Goal: Task Accomplishment & Management: Use online tool/utility

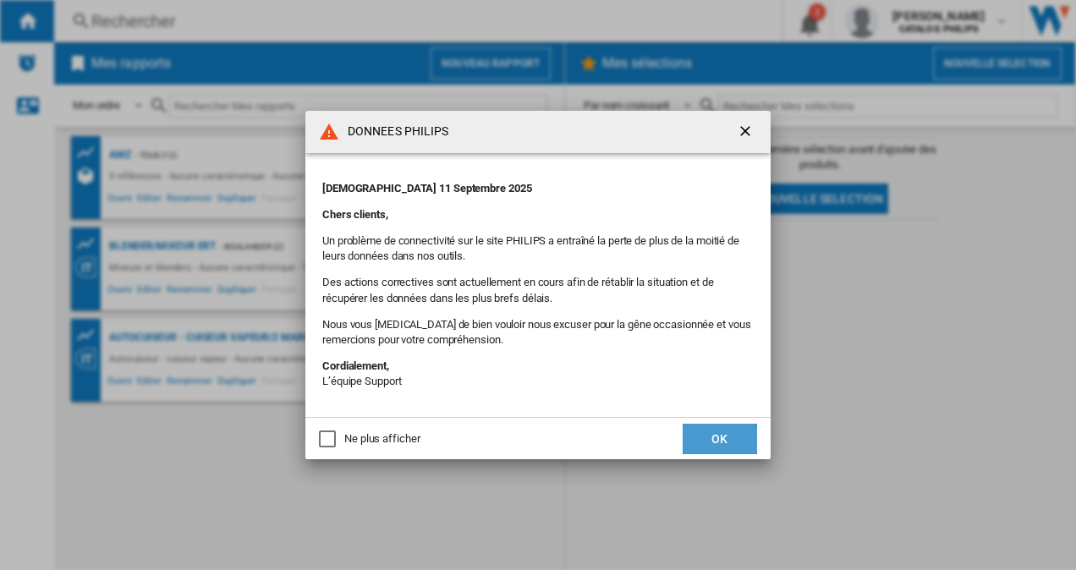
click at [728, 437] on button "OK" at bounding box center [720, 439] width 74 height 30
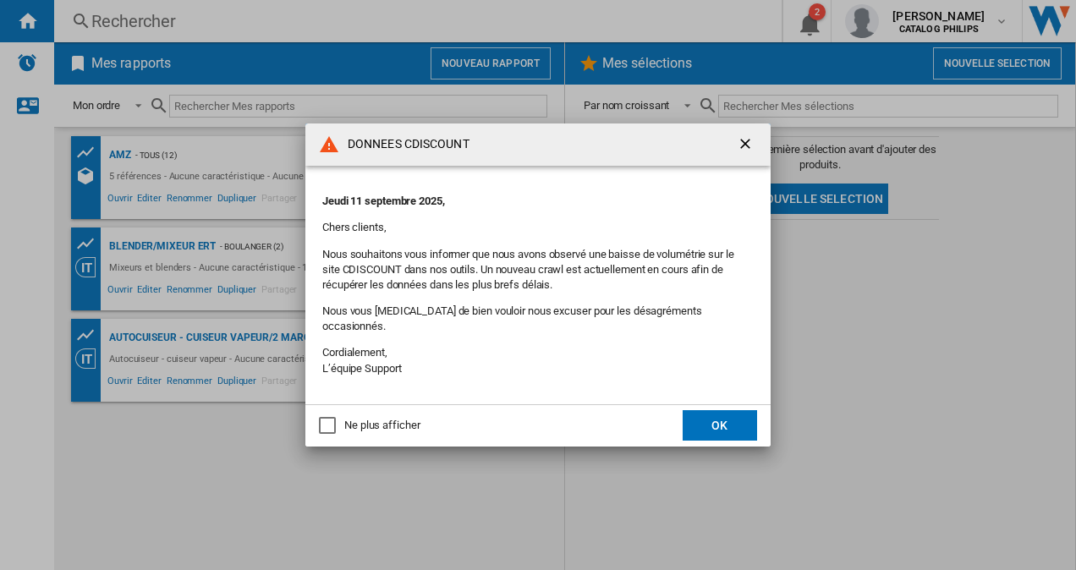
click at [728, 437] on md-dialog-actions "Ne plus afficher OK" at bounding box center [537, 425] width 465 height 42
click at [734, 415] on button "OK" at bounding box center [720, 425] width 74 height 30
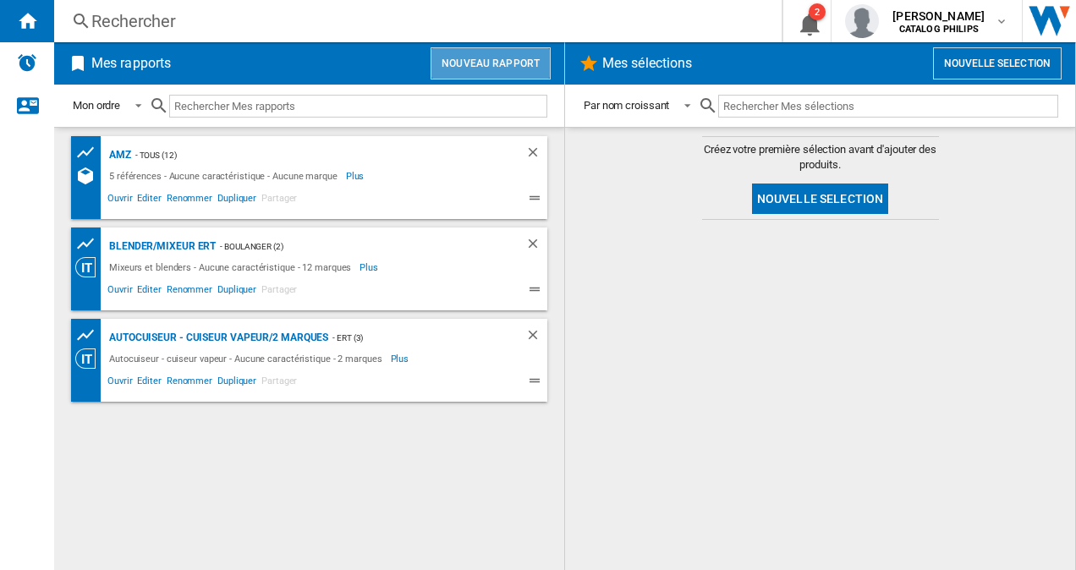
click at [513, 68] on button "Nouveau rapport" at bounding box center [491, 63] width 120 height 32
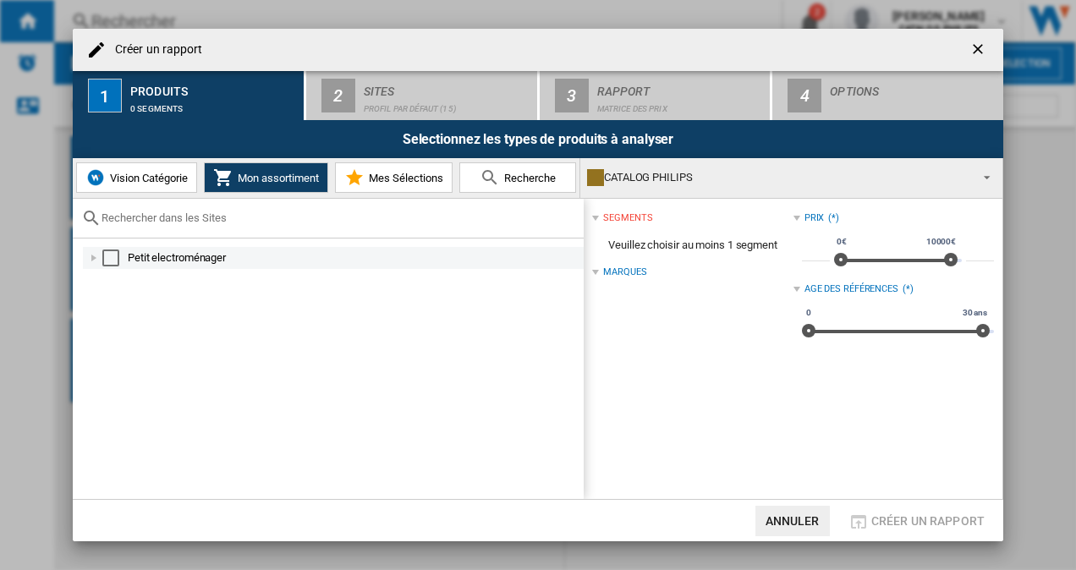
click at [88, 252] on div at bounding box center [93, 258] width 17 height 17
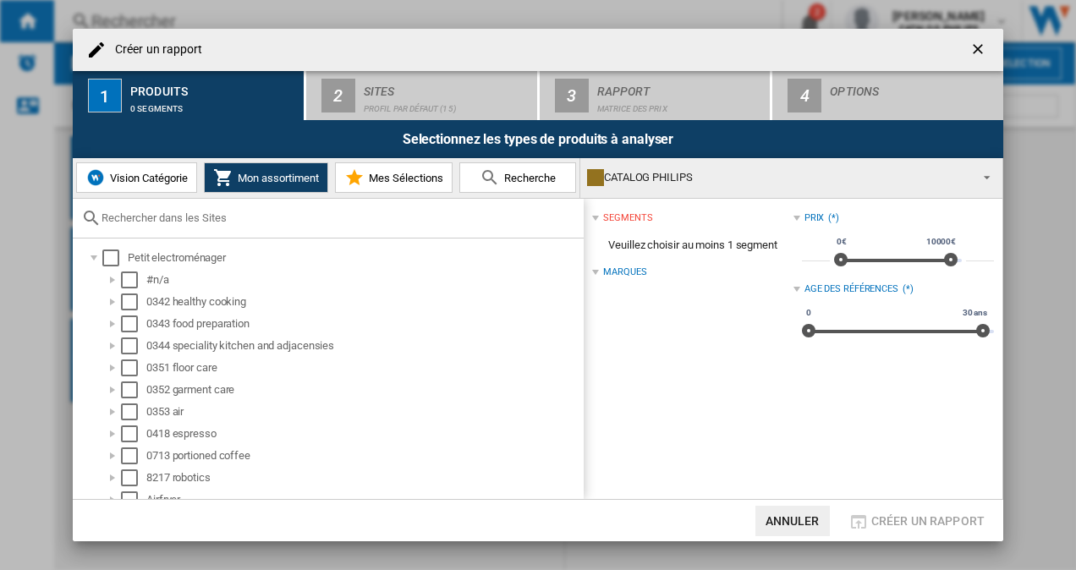
click at [504, 175] on span "Recherche" at bounding box center [528, 178] width 56 height 13
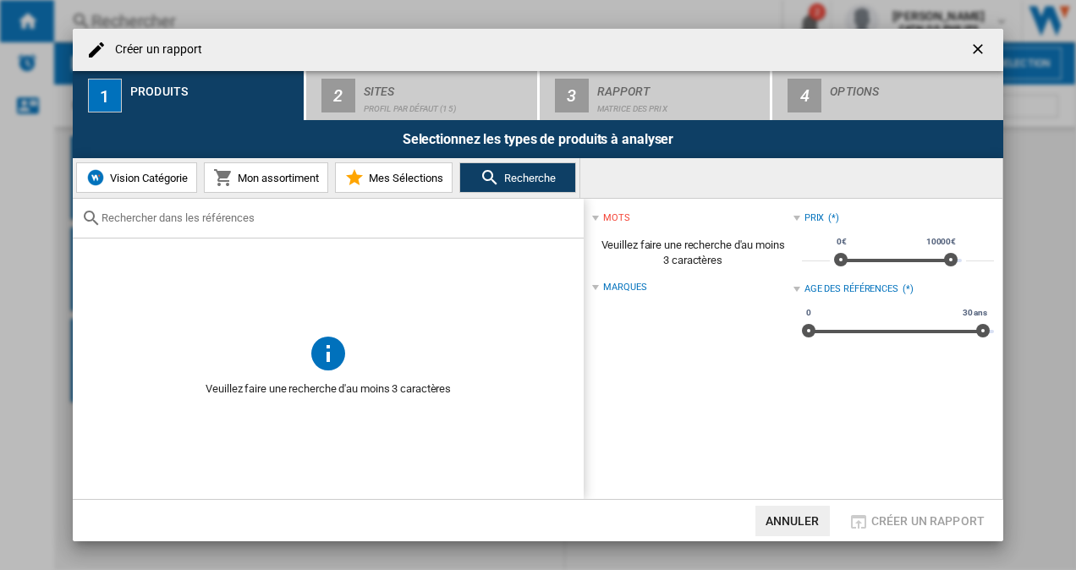
click at [153, 220] on input "text" at bounding box center [339, 218] width 474 height 13
click at [195, 223] on input "text" at bounding box center [339, 218] width 474 height 13
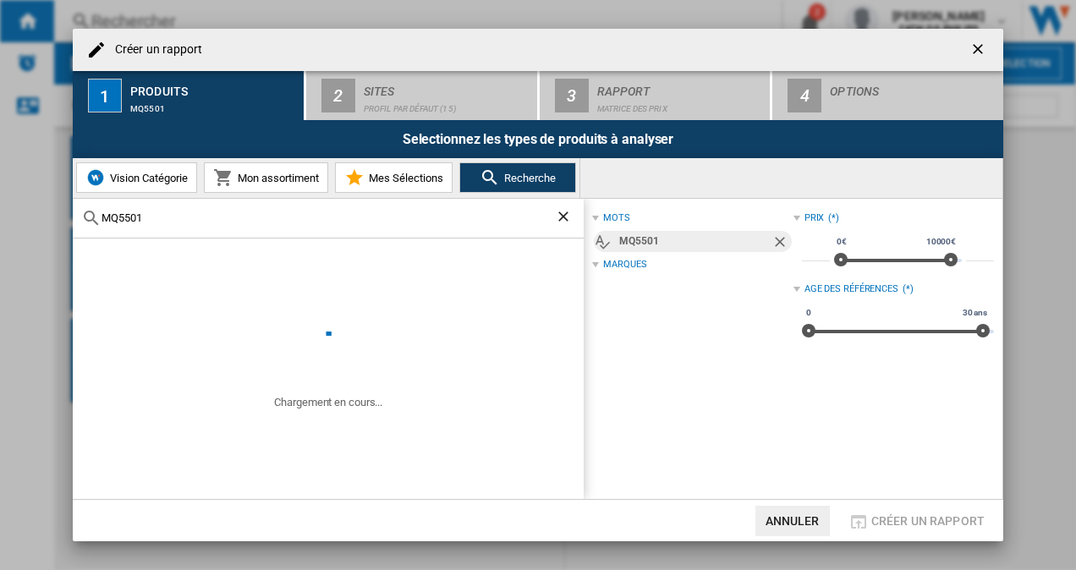
type input "MQ5501"
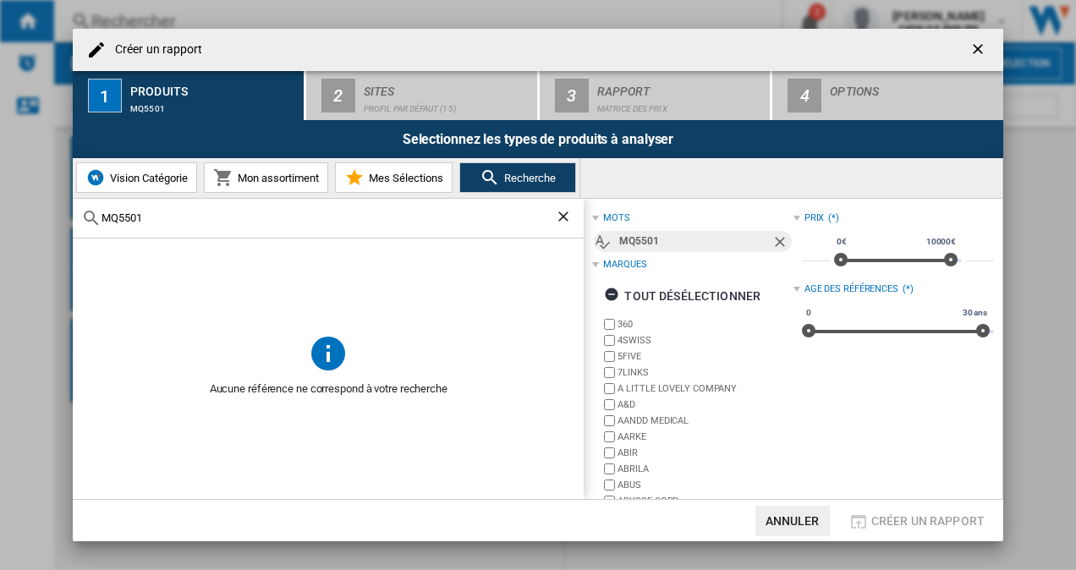
click at [783, 240] on ng-md-icon "Retirer" at bounding box center [782, 244] width 20 height 20
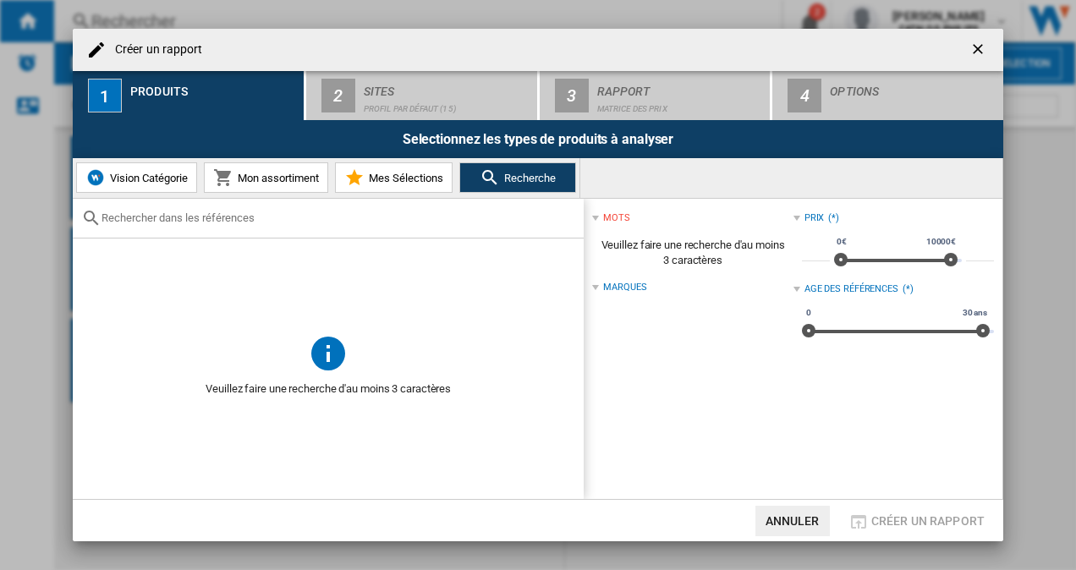
click at [210, 217] on input "text" at bounding box center [339, 218] width 474 height 13
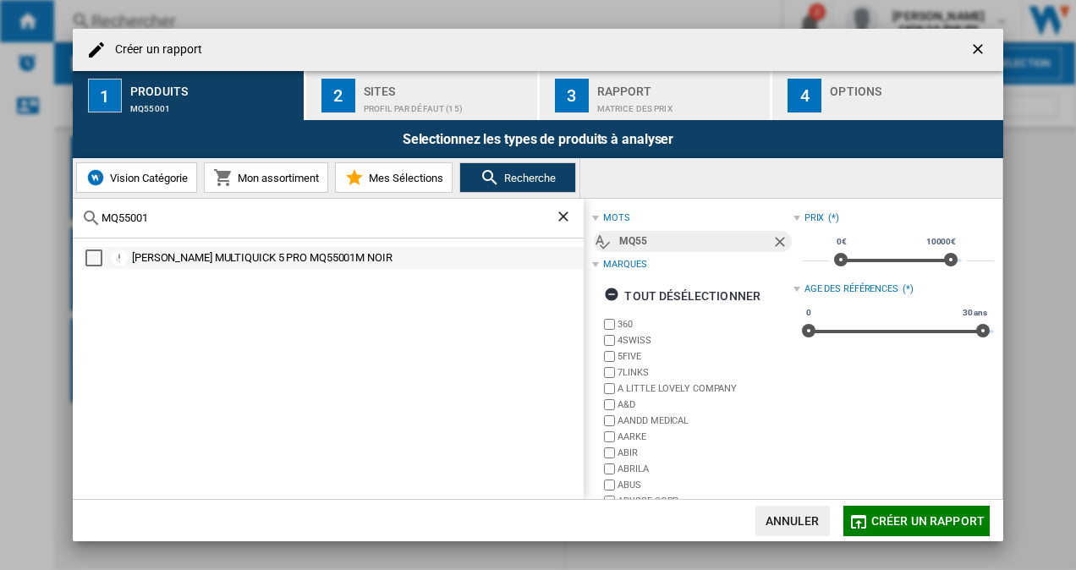
click at [94, 254] on div "Select" at bounding box center [93, 258] width 17 height 17
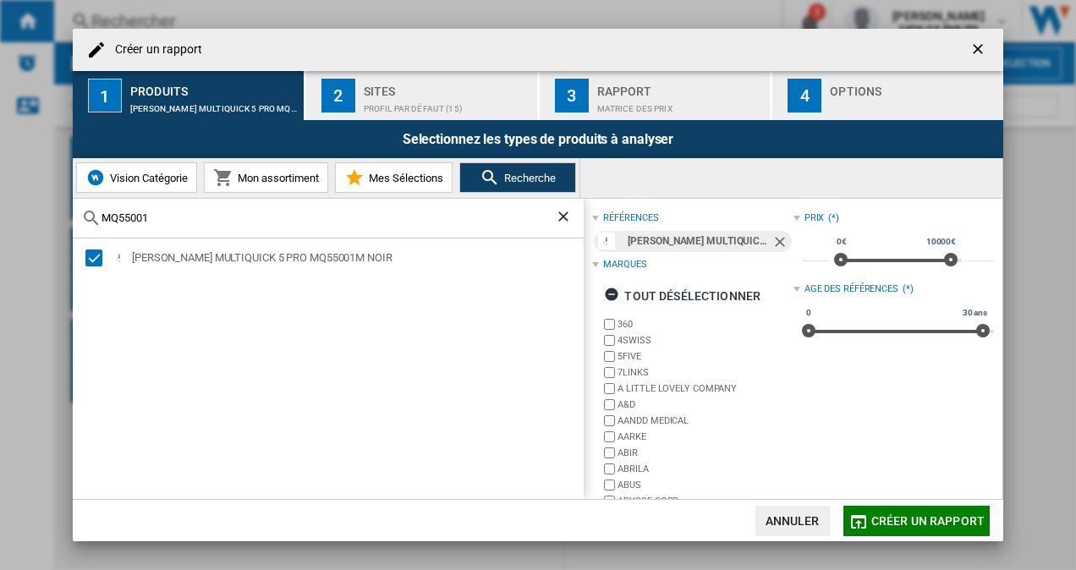
drag, startPoint x: 220, startPoint y: 223, endPoint x: 51, endPoint y: 206, distance: 170.1
click at [51, 206] on div "Créer un rapport 1 Produits [PERSON_NAME] MULTIQUICK 5 PRO MQ55001M NOIR 2 Site…" at bounding box center [538, 285] width 1076 height 570
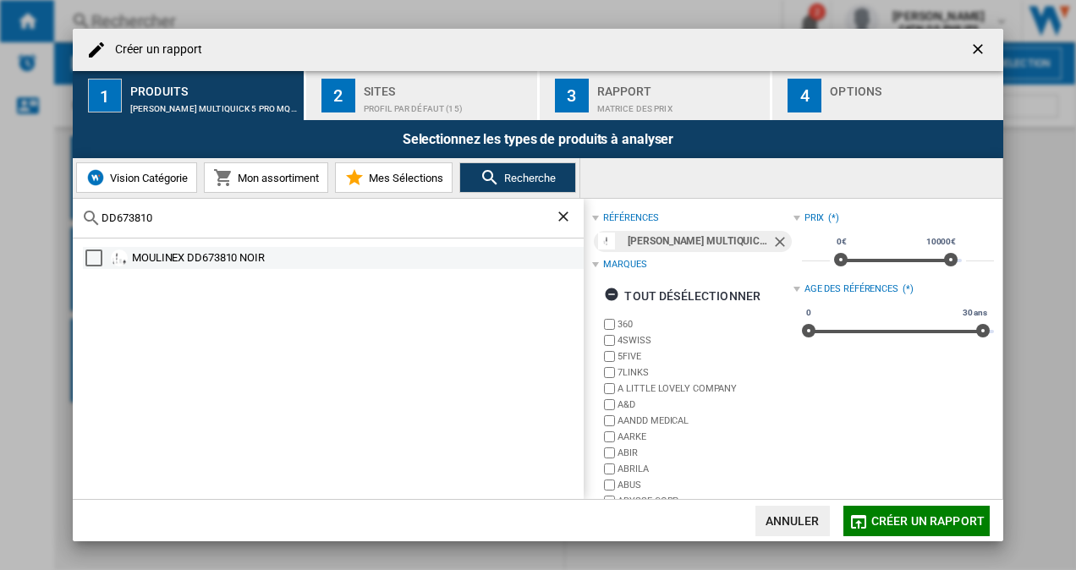
click at [96, 257] on div "Select" at bounding box center [93, 258] width 17 height 17
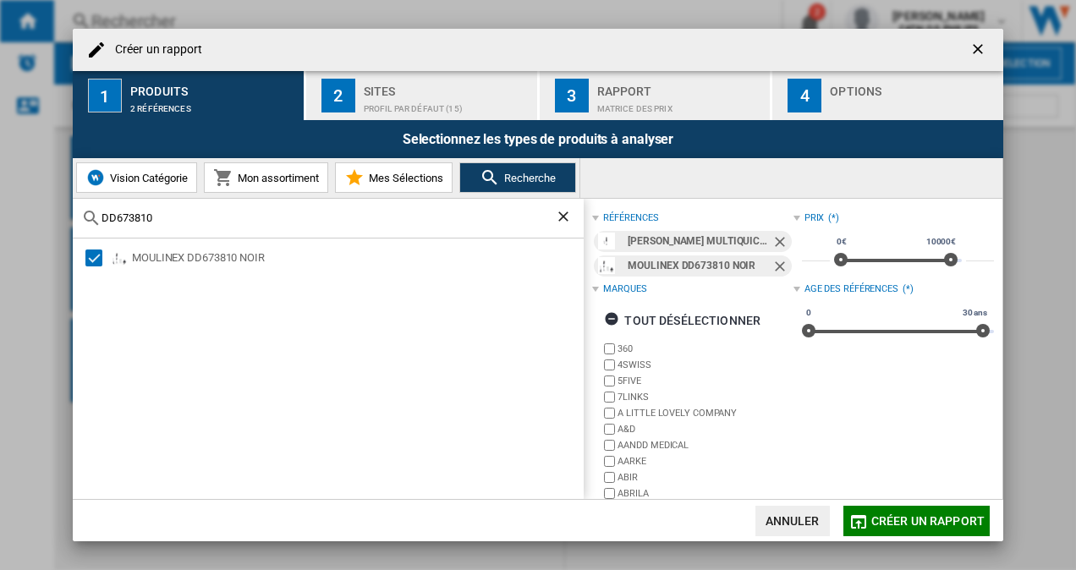
drag, startPoint x: 156, startPoint y: 217, endPoint x: 41, endPoint y: 215, distance: 115.1
click at [41, 215] on div "Créer un rapport 1 Produits 2 références 2 Sites Profil par défaut (15) 3 Rappo…" at bounding box center [538, 285] width 1076 height 570
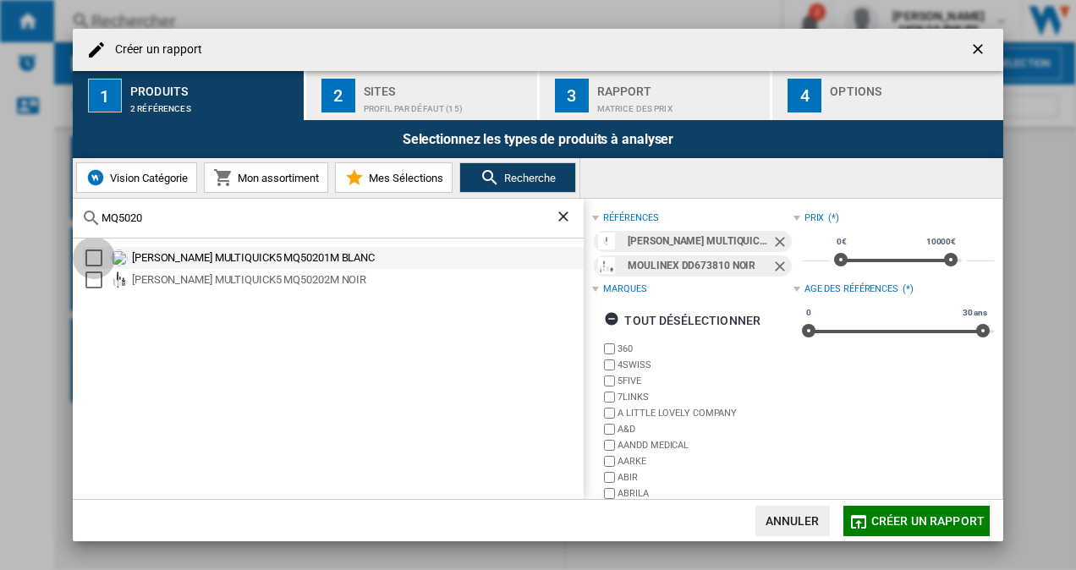
click at [99, 252] on div "Select" at bounding box center [93, 258] width 17 height 17
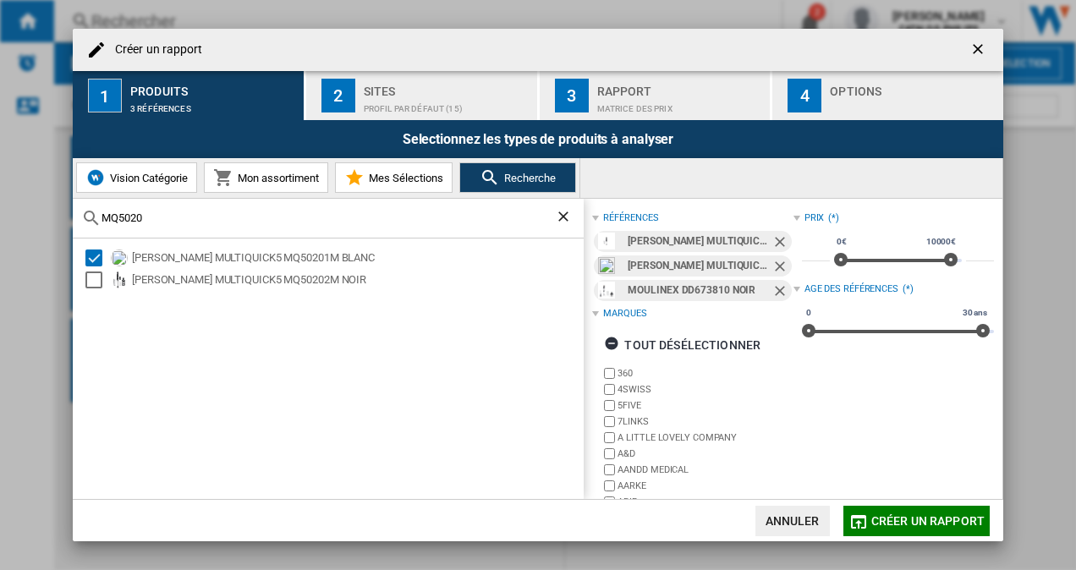
drag, startPoint x: 188, startPoint y: 214, endPoint x: 30, endPoint y: 217, distance: 157.4
click at [30, 217] on div "Créer un rapport 1 Produits 3 références 2 Sites Profil par défaut (15) 3 Rappo…" at bounding box center [538, 285] width 1076 height 570
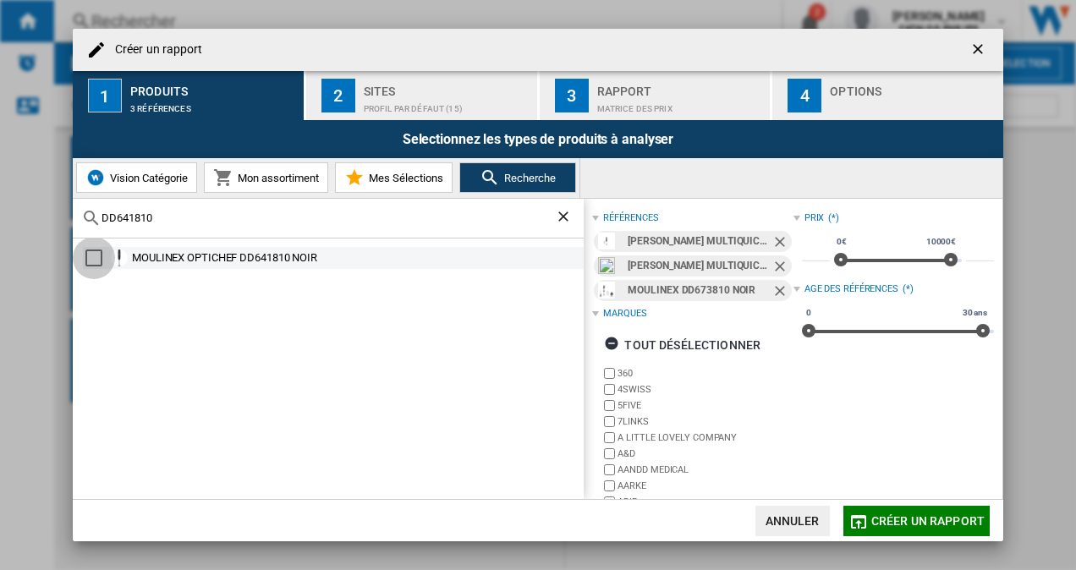
click at [94, 260] on div "Select" at bounding box center [93, 258] width 17 height 17
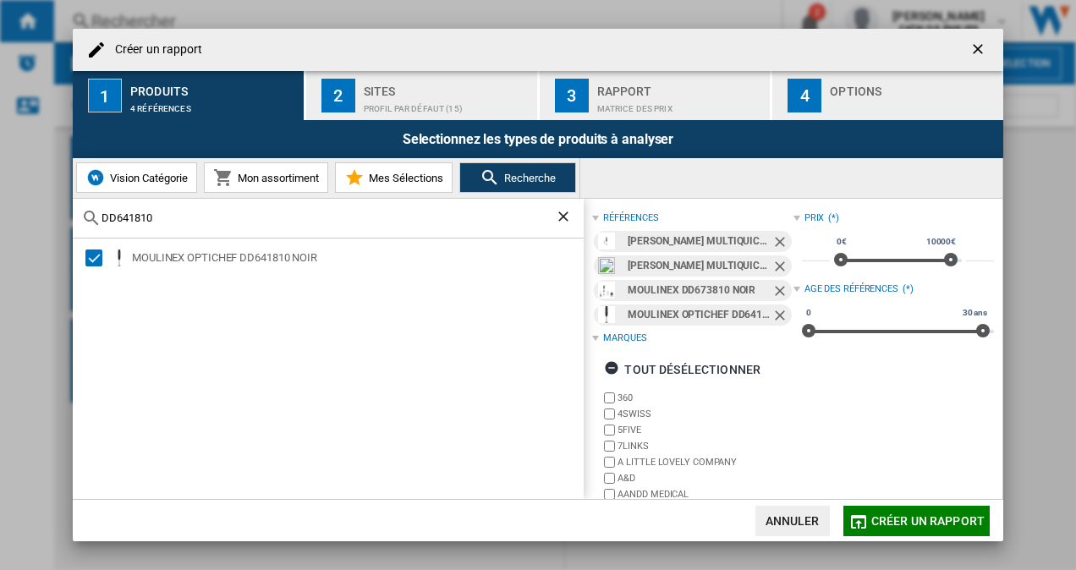
drag, startPoint x: 163, startPoint y: 218, endPoint x: 45, endPoint y: 201, distance: 119.8
click at [45, 201] on div "Créer un rapport 1 Produits 4 références 2 Sites Profil par défaut (15) 3 Rappo…" at bounding box center [538, 285] width 1076 height 570
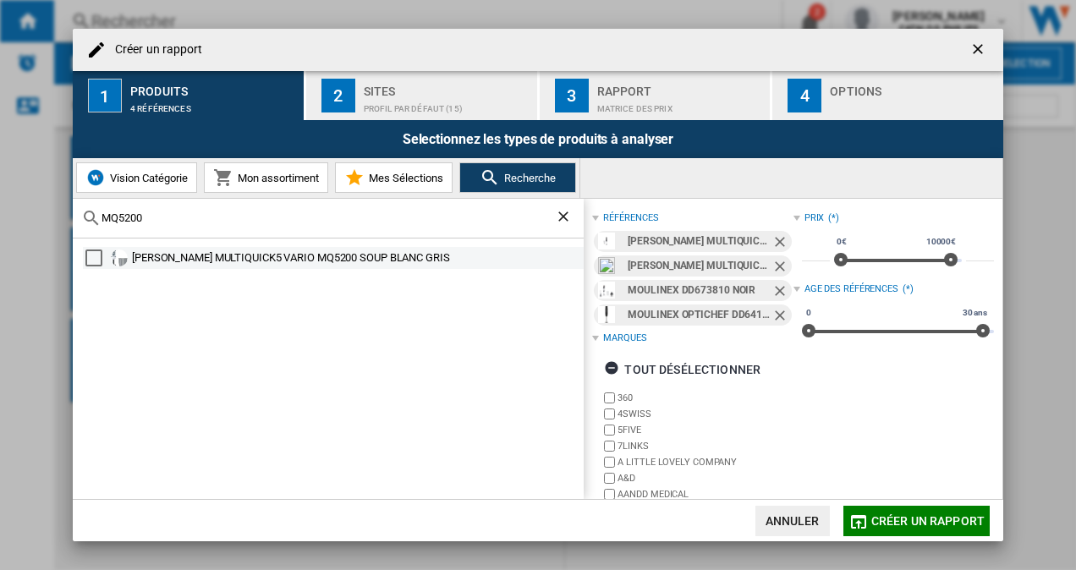
click at [89, 261] on div "Select" at bounding box center [93, 258] width 17 height 17
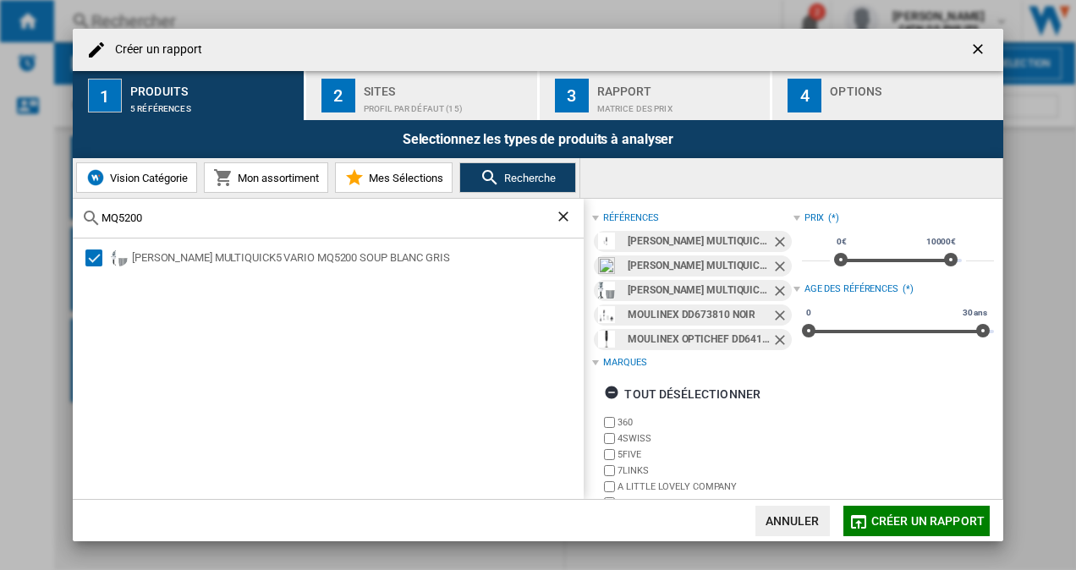
drag, startPoint x: 168, startPoint y: 217, endPoint x: 23, endPoint y: 200, distance: 145.8
click at [23, 200] on div "Créer un rapport 1 Produits 5 références 2 Sites Profil par défaut (15) 3 Rappo…" at bounding box center [538, 285] width 1076 height 570
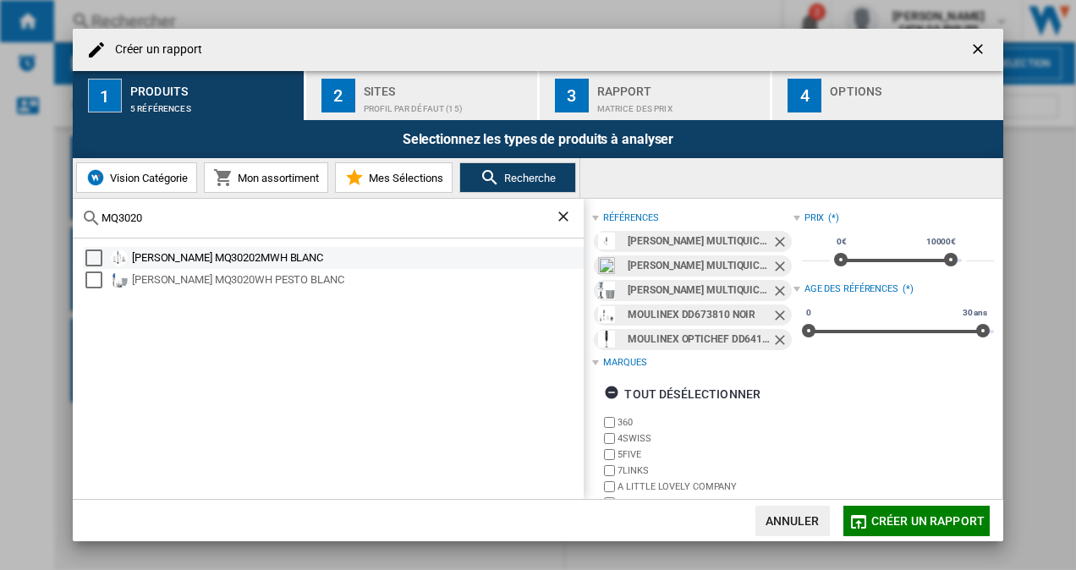
click at [96, 259] on div "Select" at bounding box center [93, 258] width 17 height 17
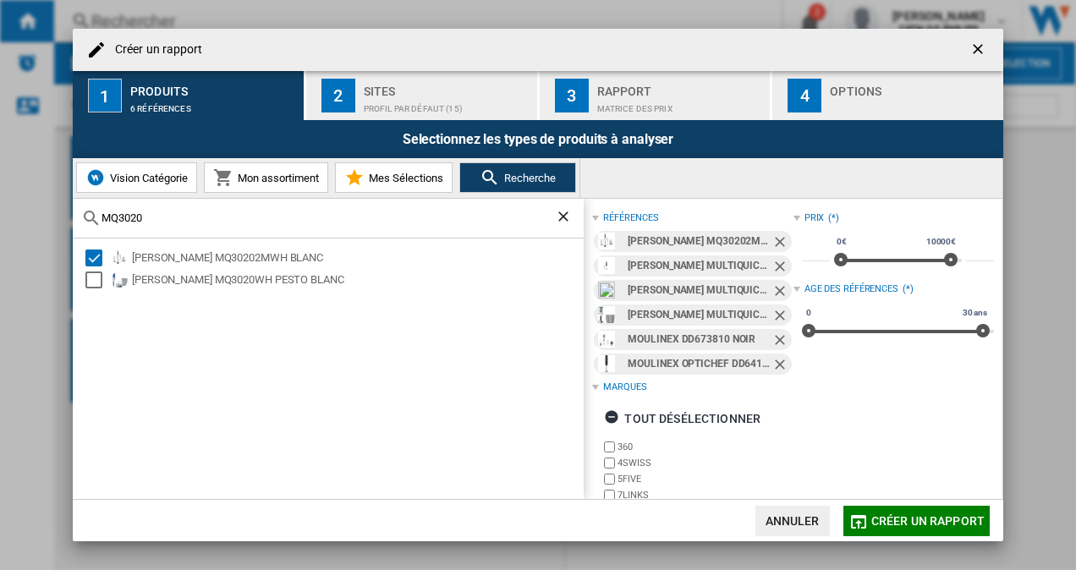
drag, startPoint x: 160, startPoint y: 216, endPoint x: 80, endPoint y: 219, distance: 80.5
click at [80, 219] on div "MQ3020" at bounding box center [328, 219] width 511 height 40
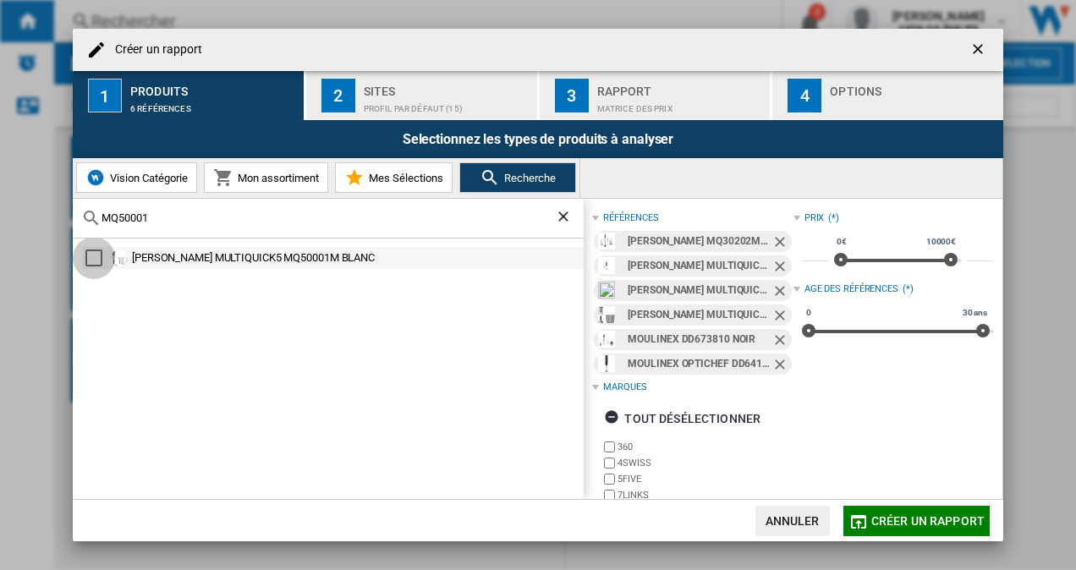
click at [95, 260] on div "Select" at bounding box center [93, 258] width 17 height 17
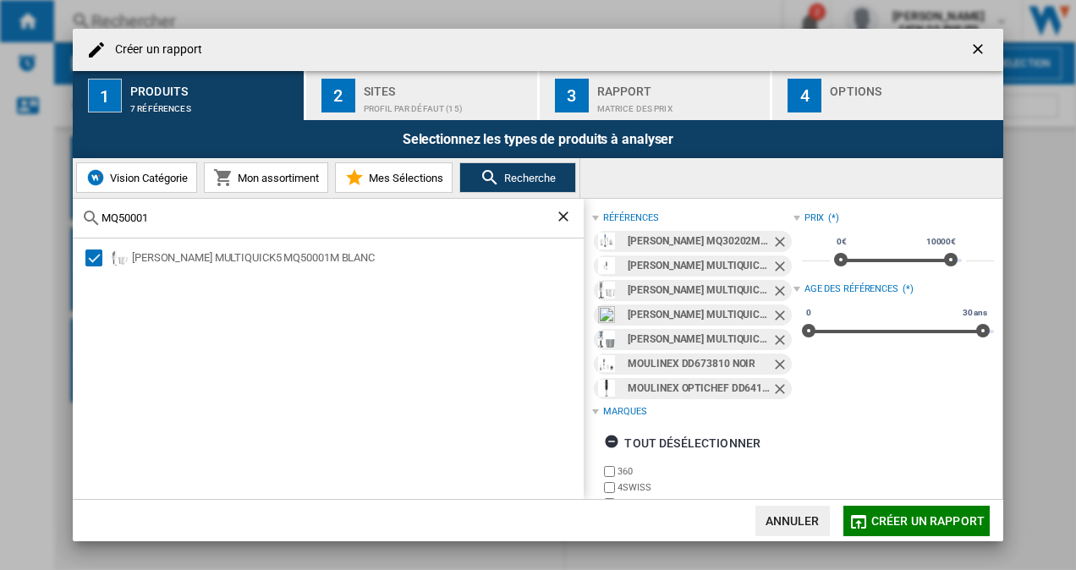
click at [167, 216] on input "MQ50001" at bounding box center [329, 218] width 454 height 13
drag, startPoint x: 166, startPoint y: 216, endPoint x: 91, endPoint y: 216, distance: 75.3
click at [91, 216] on div "MQ50001" at bounding box center [328, 219] width 511 height 40
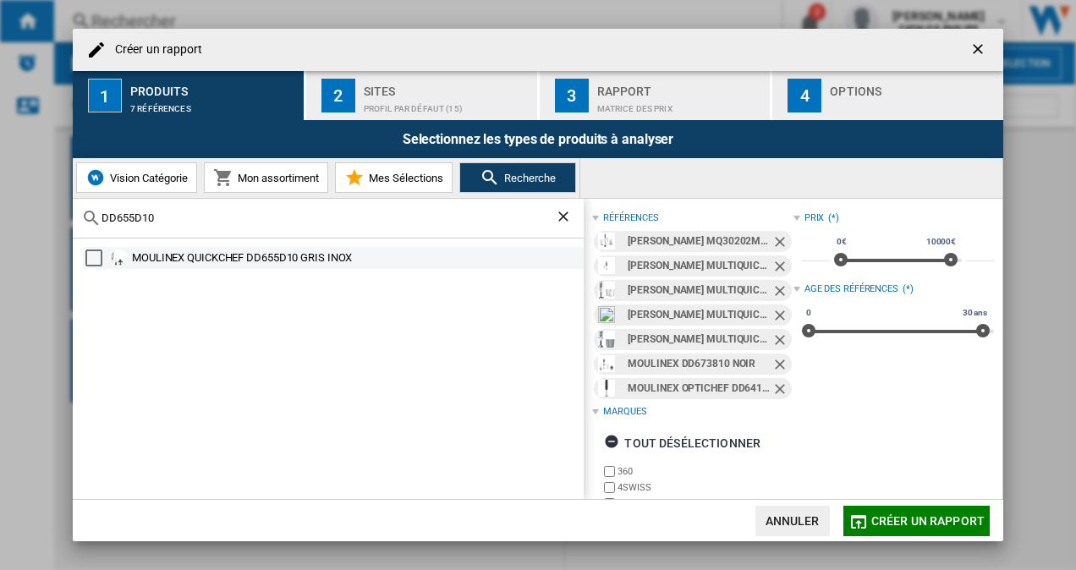
click at [95, 257] on div "Select" at bounding box center [93, 258] width 17 height 17
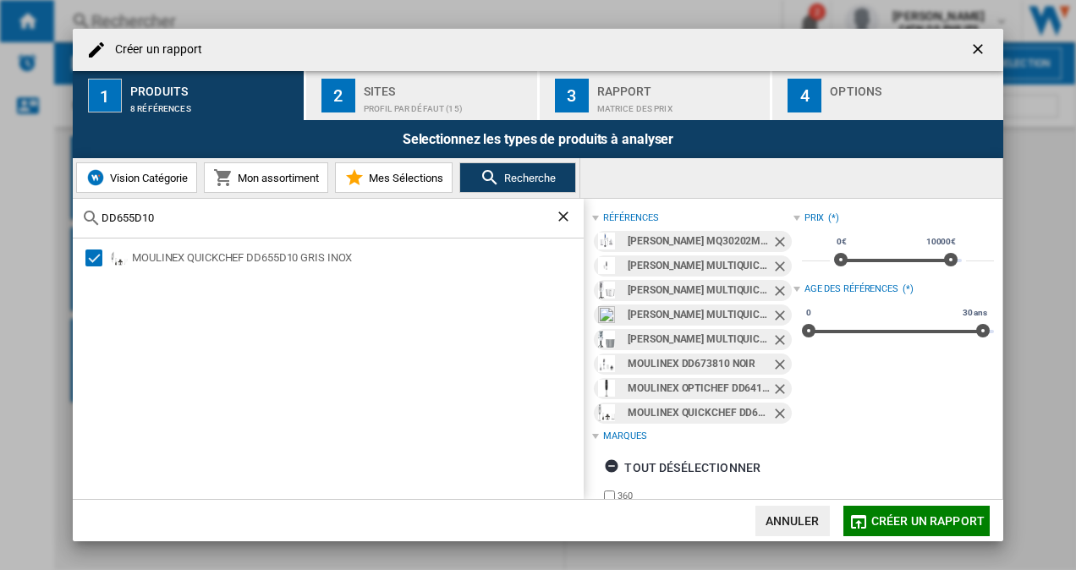
drag, startPoint x: 166, startPoint y: 217, endPoint x: 70, endPoint y: 217, distance: 95.6
click at [70, 217] on div "Créer un rapport 1 Produits 8 références 2 Sites Profil par défaut (15) 3 Rappo…" at bounding box center [538, 285] width 1076 height 570
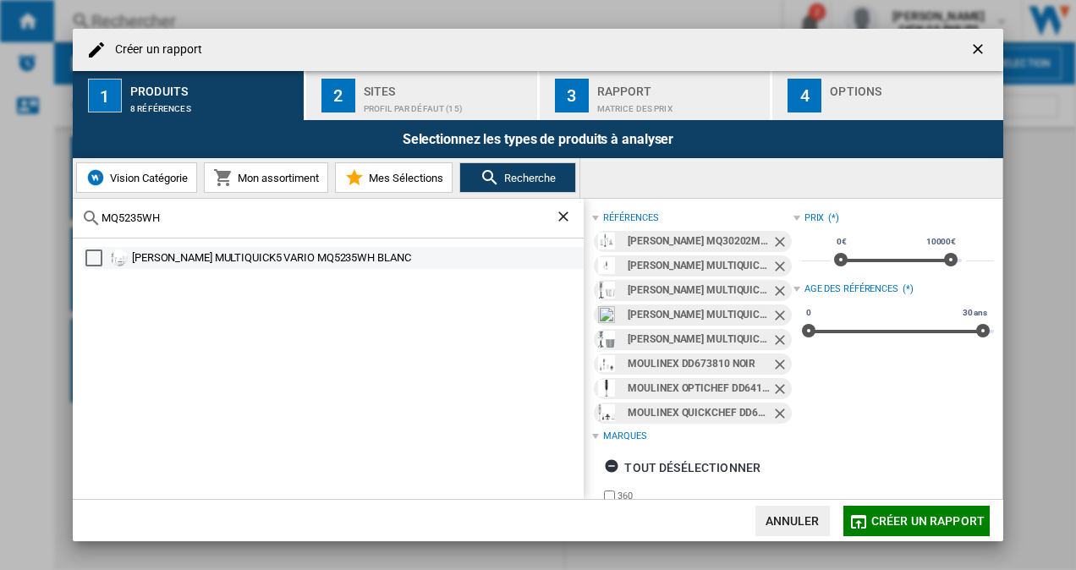
click at [91, 260] on div "Select" at bounding box center [93, 258] width 17 height 17
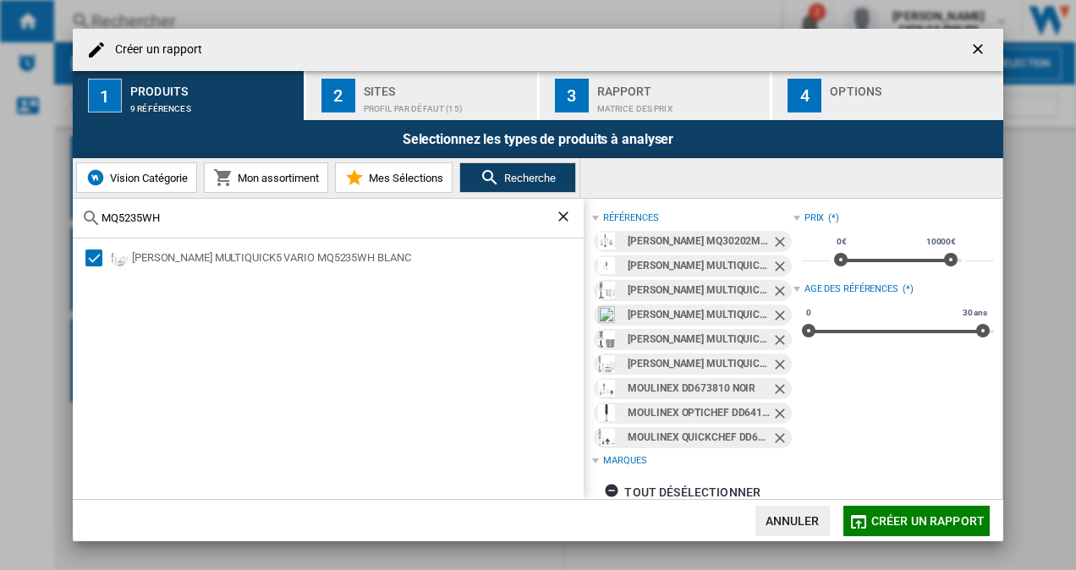
drag, startPoint x: 186, startPoint y: 219, endPoint x: 47, endPoint y: 212, distance: 139.0
click at [47, 212] on div "Créer un rapport 1 Produits 9 références 2 Sites Profil par défaut (15) 3 Rappo…" at bounding box center [538, 285] width 1076 height 570
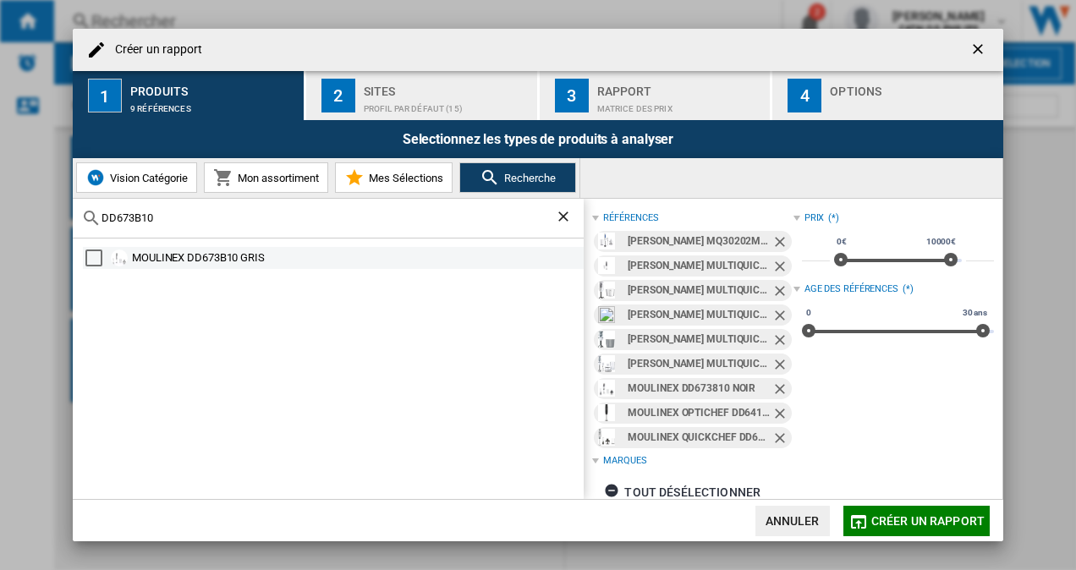
click at [95, 261] on div "Select" at bounding box center [93, 258] width 17 height 17
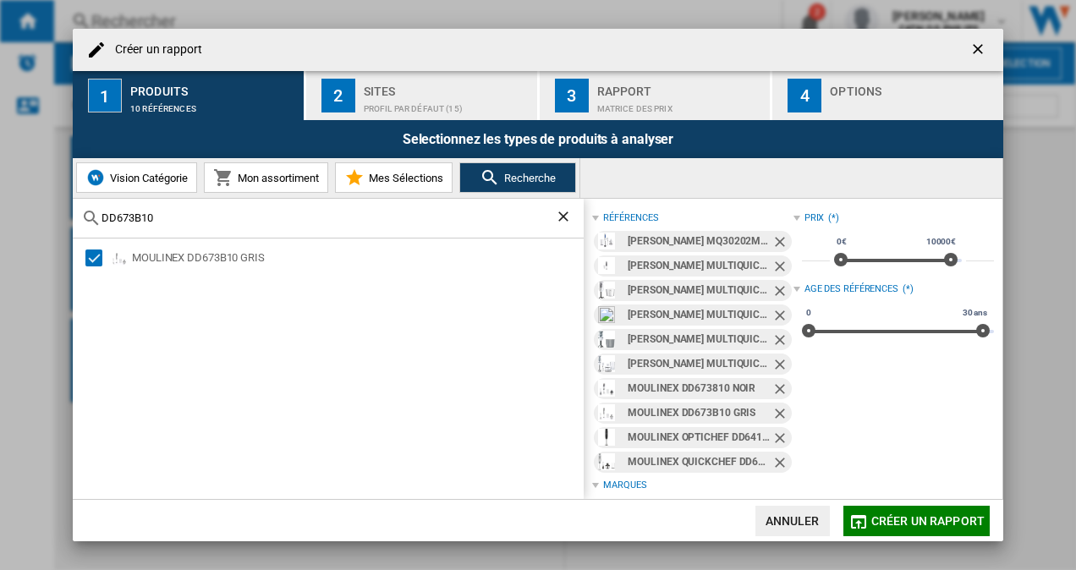
drag, startPoint x: 174, startPoint y: 217, endPoint x: 43, endPoint y: 208, distance: 131.4
click at [43, 208] on div "Créer un rapport 1 Produits 10 références 2 Sites Profil par défaut (15) 3 Rapp…" at bounding box center [538, 285] width 1076 height 570
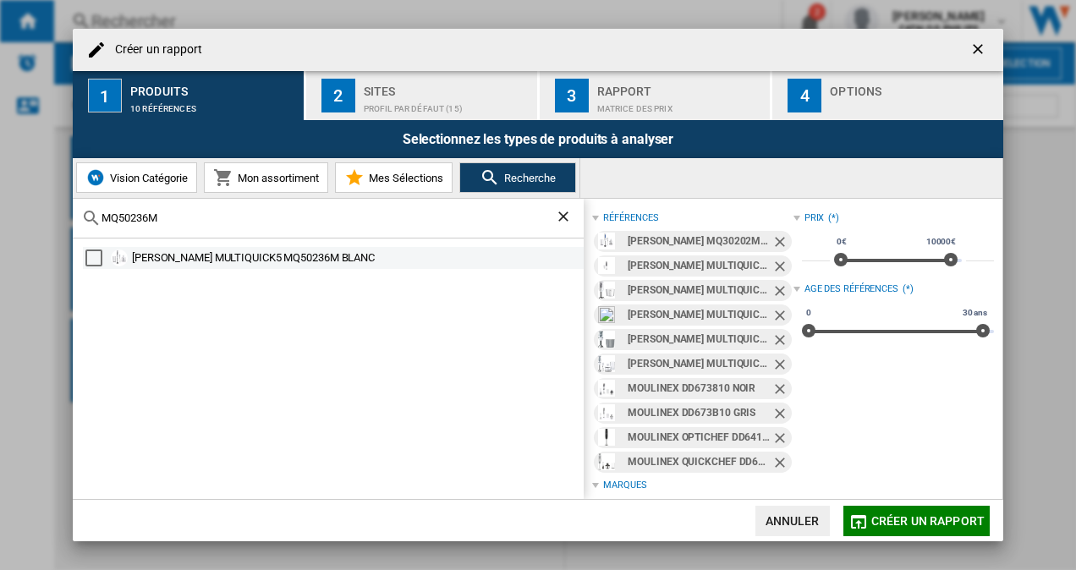
click at [92, 261] on div "Select" at bounding box center [93, 258] width 17 height 17
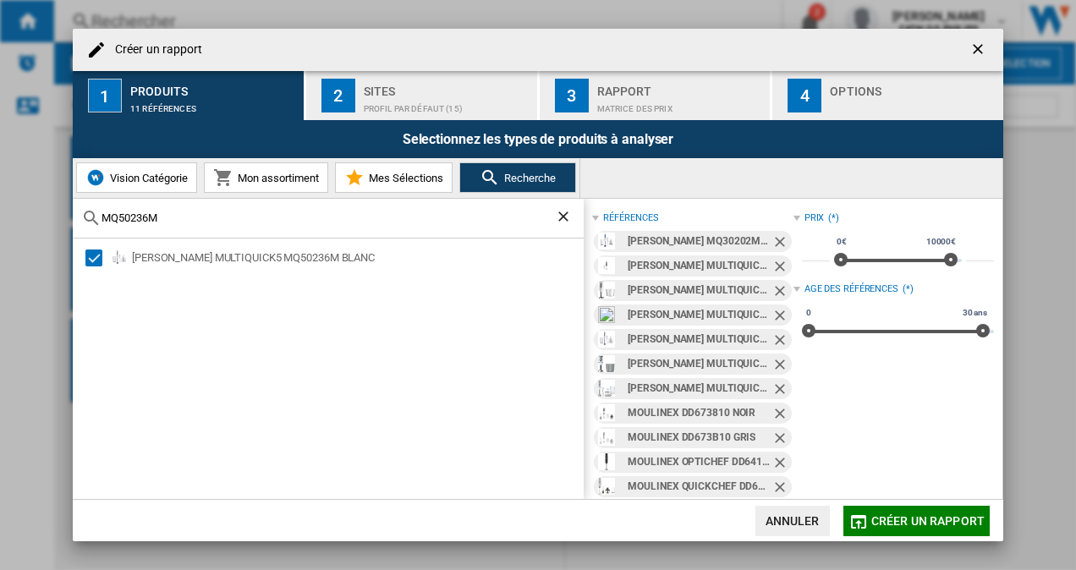
drag, startPoint x: 176, startPoint y: 217, endPoint x: 81, endPoint y: 213, distance: 94.8
click at [81, 213] on div "MQ50236M" at bounding box center [328, 219] width 511 height 40
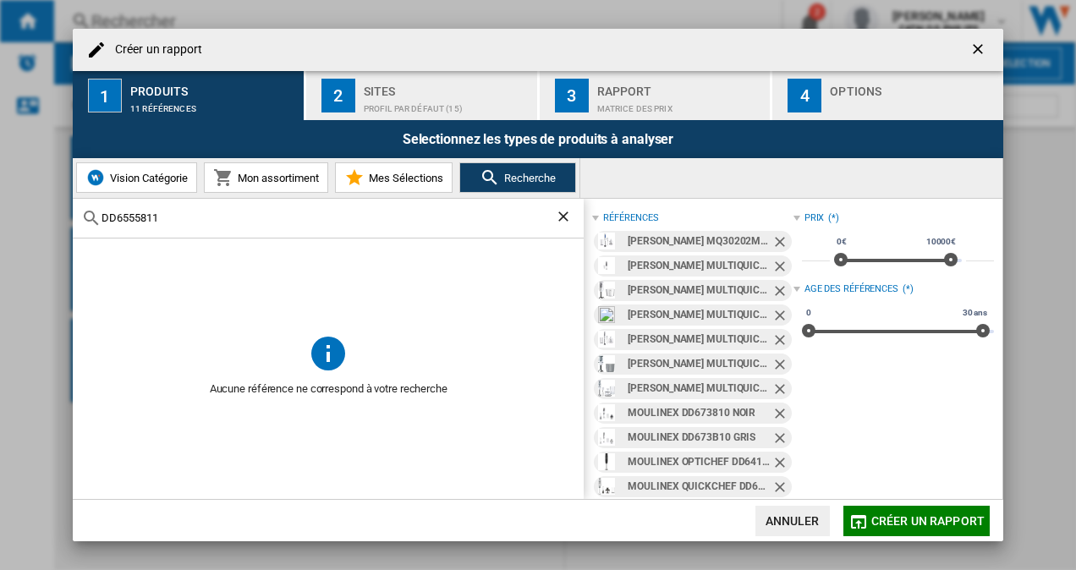
drag, startPoint x: 185, startPoint y: 222, endPoint x: 142, endPoint y: 218, distance: 43.3
click at [142, 218] on input "DD6555811" at bounding box center [329, 218] width 454 height 13
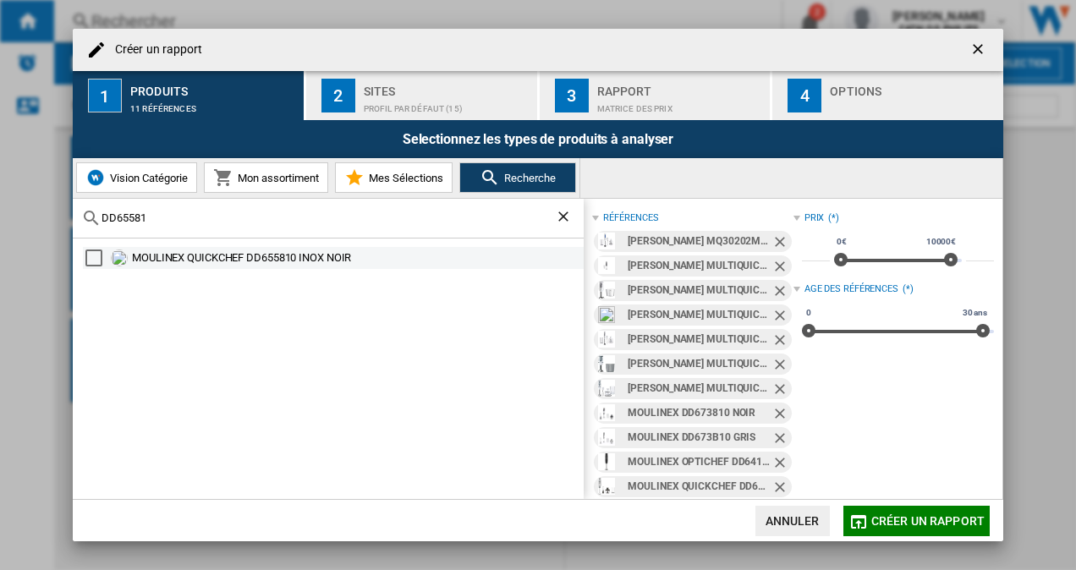
type input "DD65581"
click at [91, 261] on div "Select" at bounding box center [93, 258] width 17 height 17
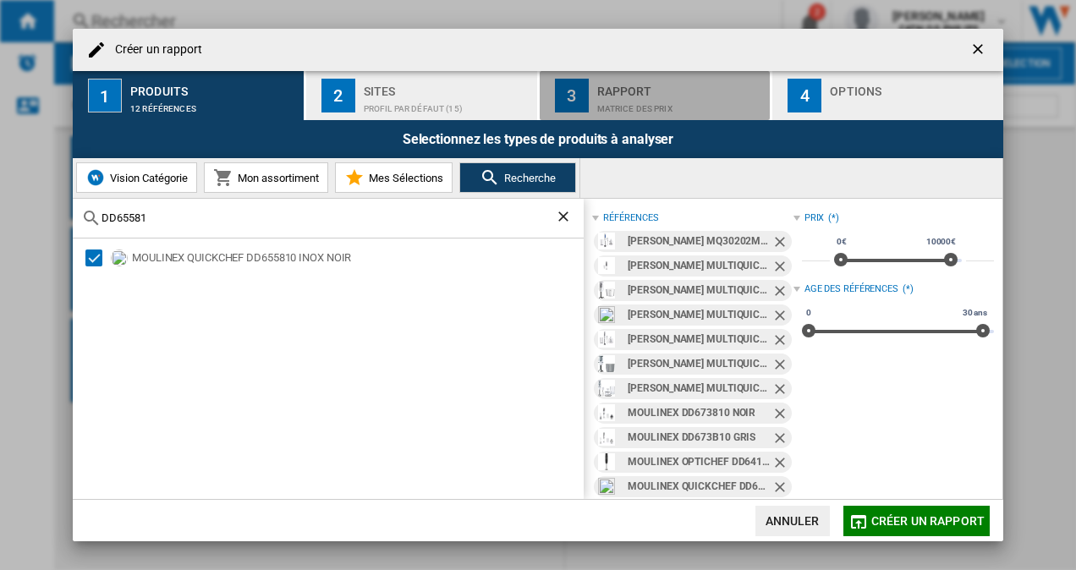
click at [662, 96] on div "Matrice des prix" at bounding box center [680, 105] width 167 height 18
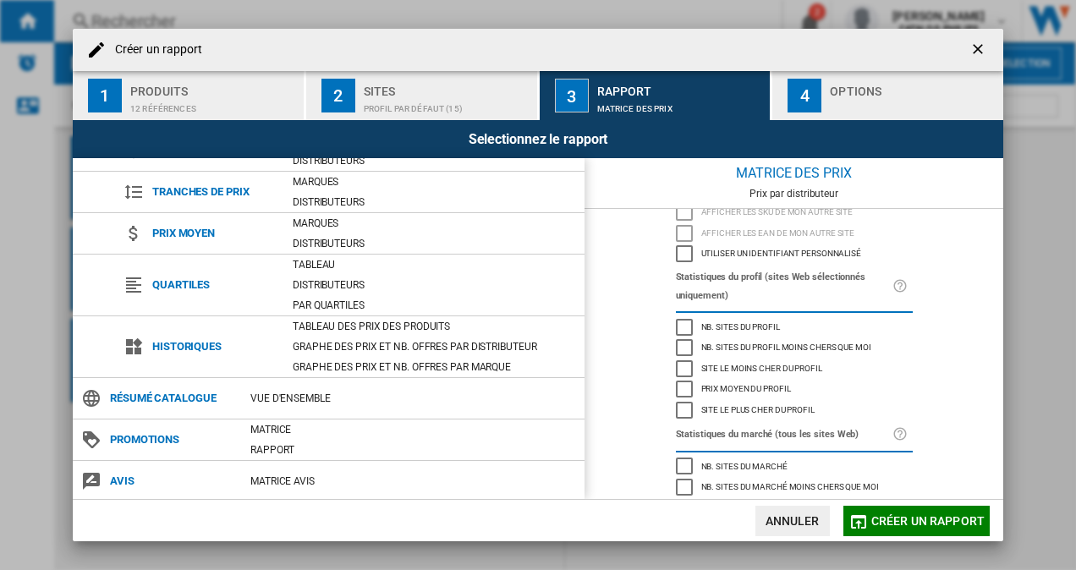
scroll to position [157, 0]
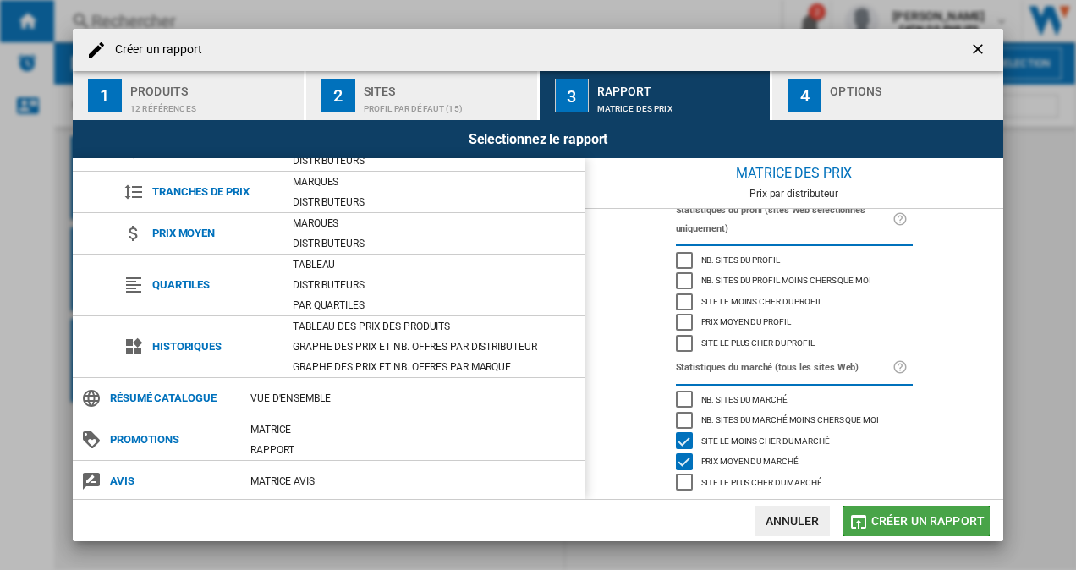
click at [899, 519] on span "Créer un rapport" at bounding box center [927, 521] width 113 height 14
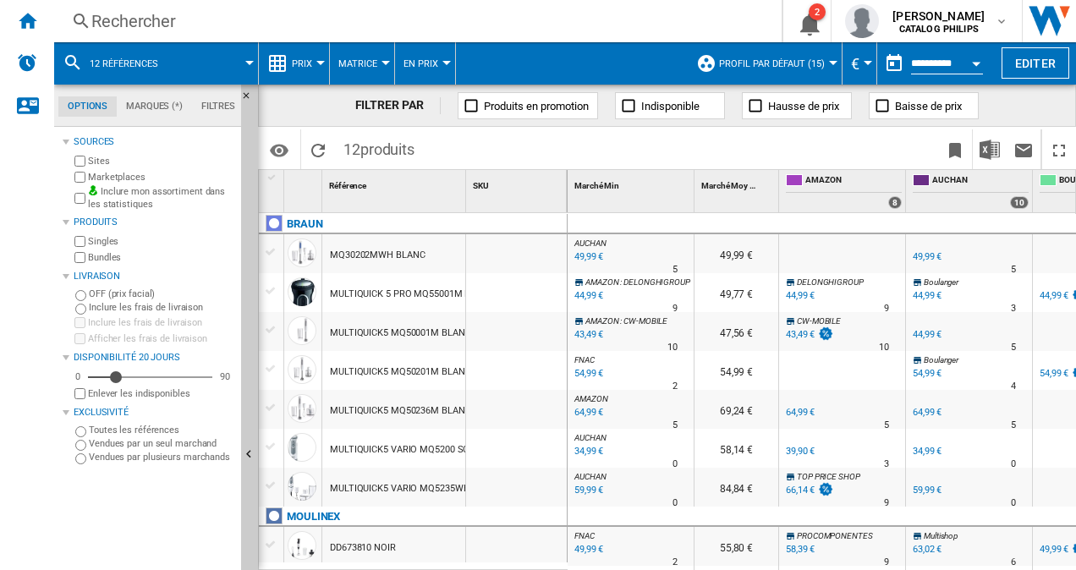
click at [311, 63] on span "Prix" at bounding box center [302, 63] width 20 height 11
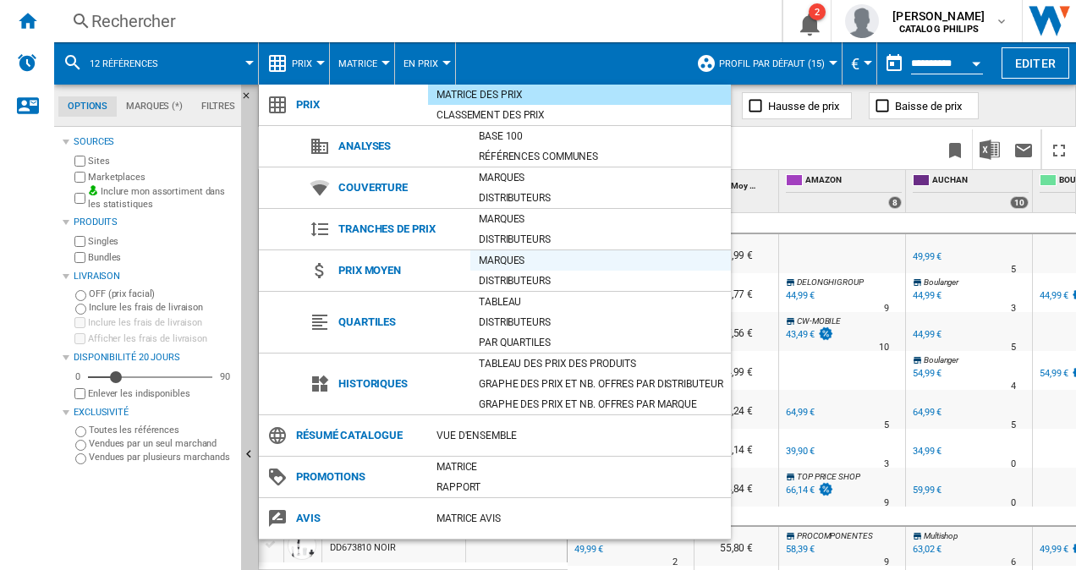
click at [555, 258] on div "Marques" at bounding box center [600, 260] width 261 height 17
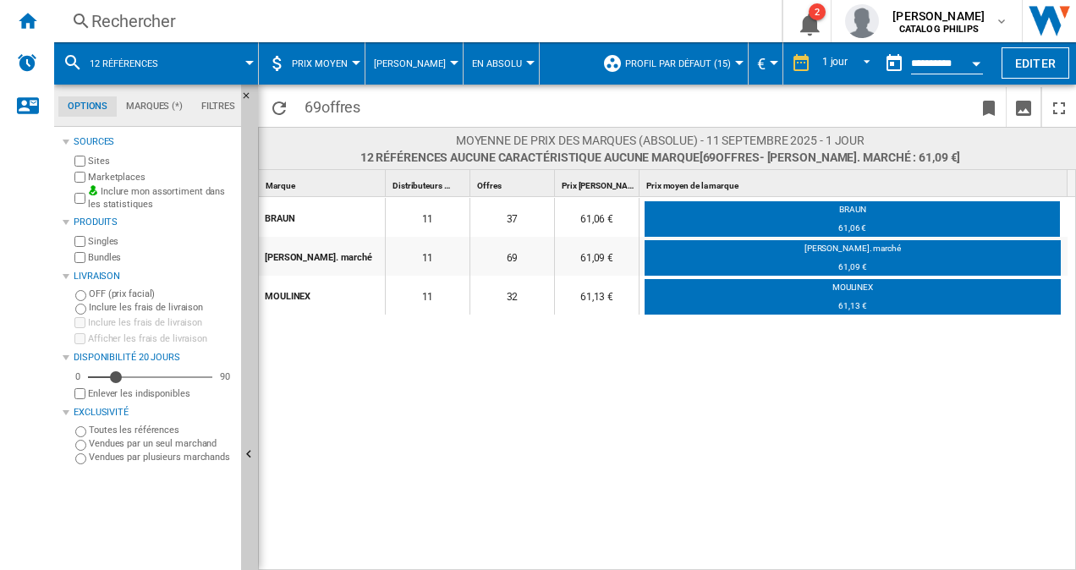
click at [448, 62] on md-menu "[PERSON_NAME] Des Marques Des Distributeurs" at bounding box center [415, 63] width 98 height 42
click at [344, 66] on span "Prix moyen" at bounding box center [320, 63] width 56 height 11
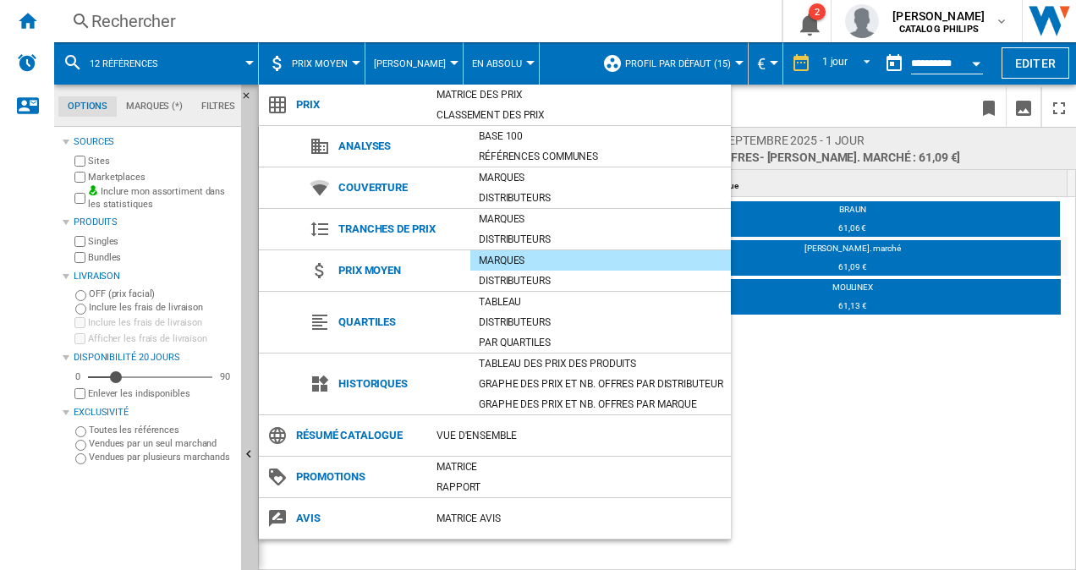
click at [841, 410] on md-backdrop at bounding box center [538, 285] width 1076 height 570
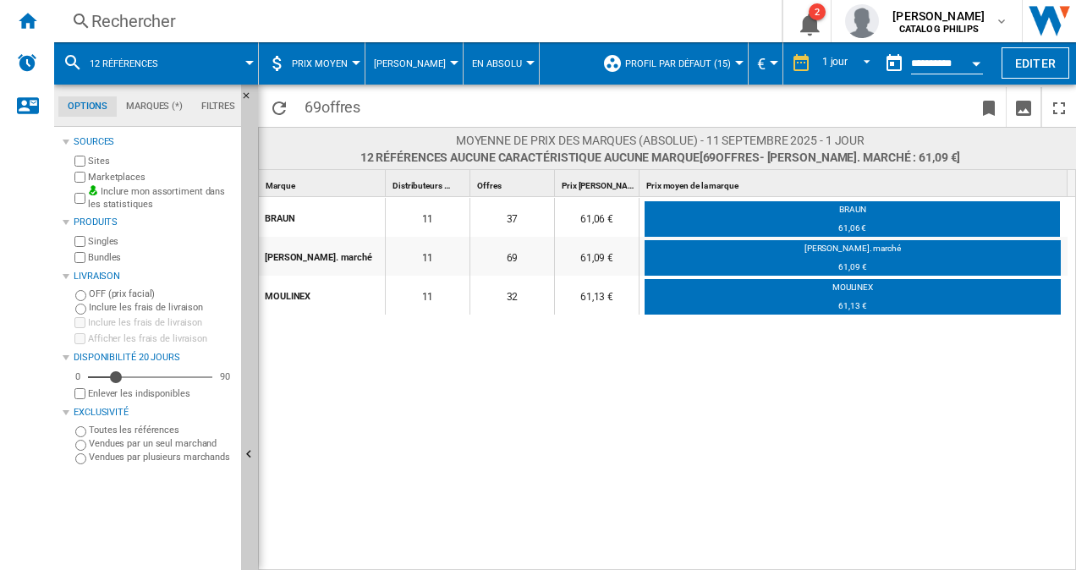
click at [344, 62] on span "Prix moyen" at bounding box center [320, 63] width 56 height 11
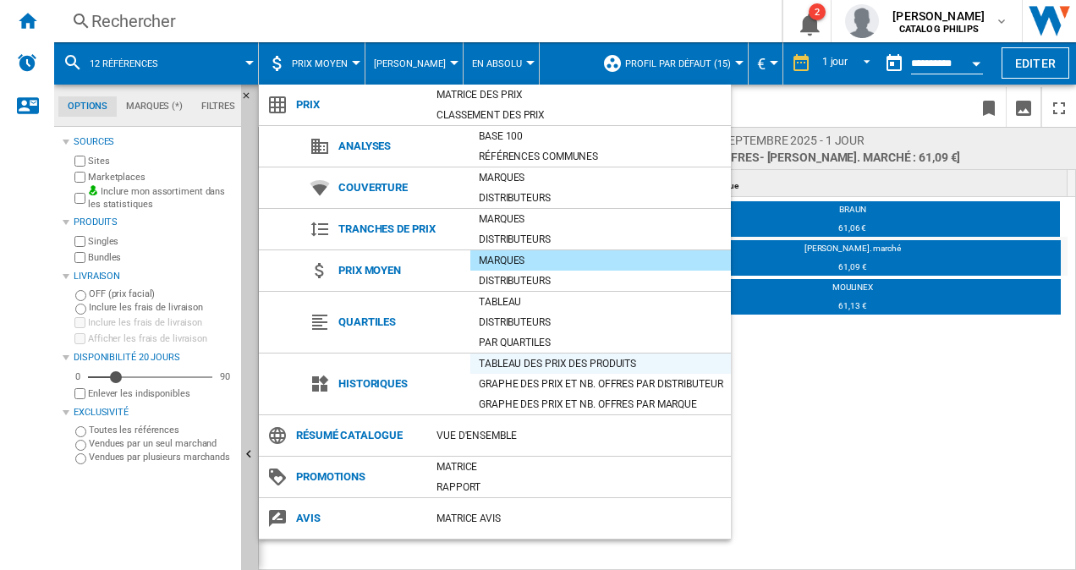
click at [582, 369] on div "Tableau des prix des produits" at bounding box center [600, 363] width 261 height 17
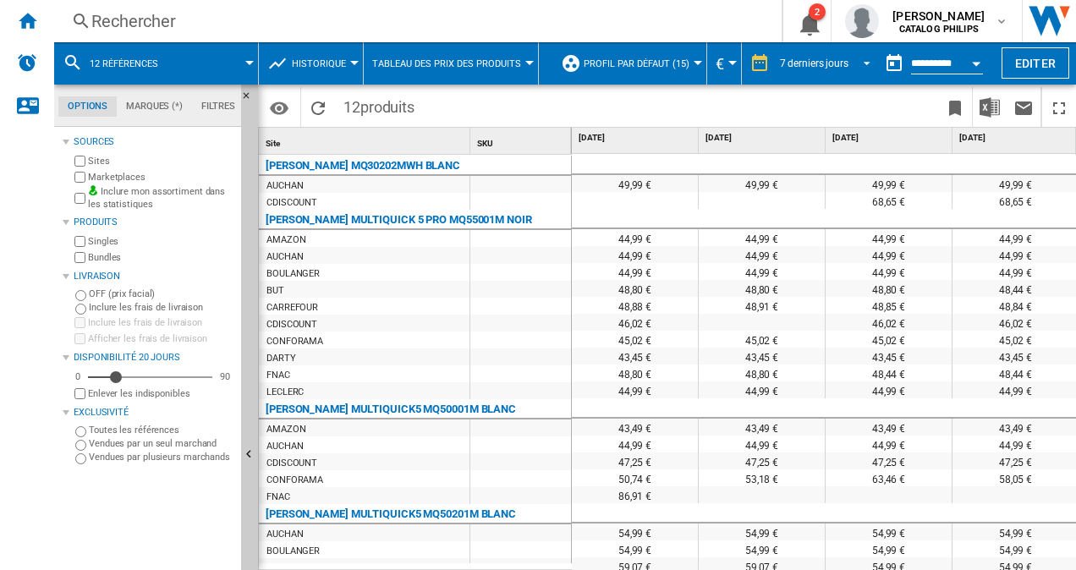
click at [846, 67] on md-select-value "7 derniers jours" at bounding box center [827, 63] width 99 height 25
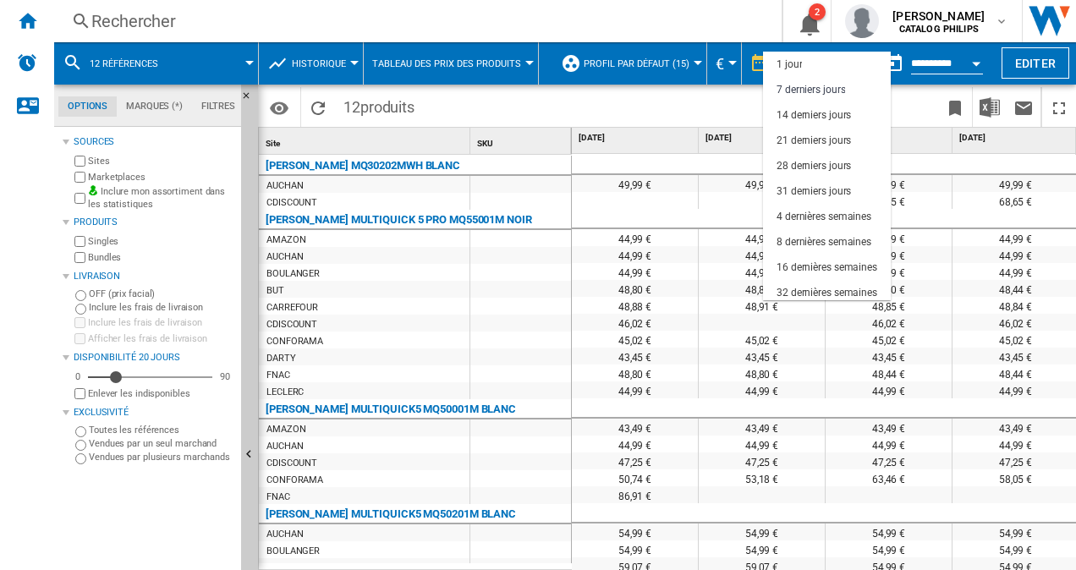
scroll to position [25, 0]
click at [835, 262] on div "32 dernières semaines" at bounding box center [827, 268] width 101 height 14
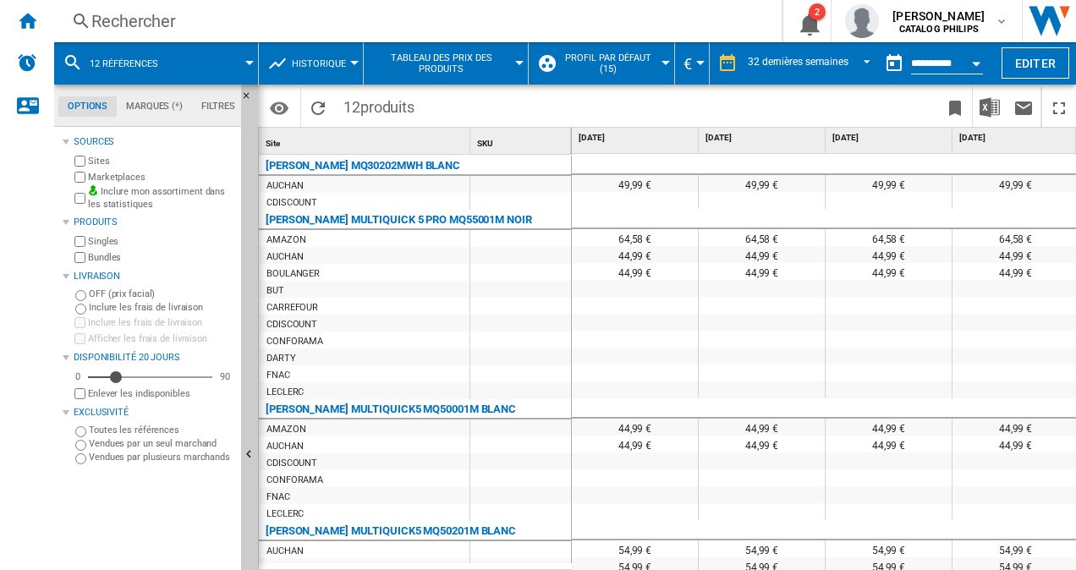
click at [404, 286] on div "BUT" at bounding box center [364, 289] width 211 height 17
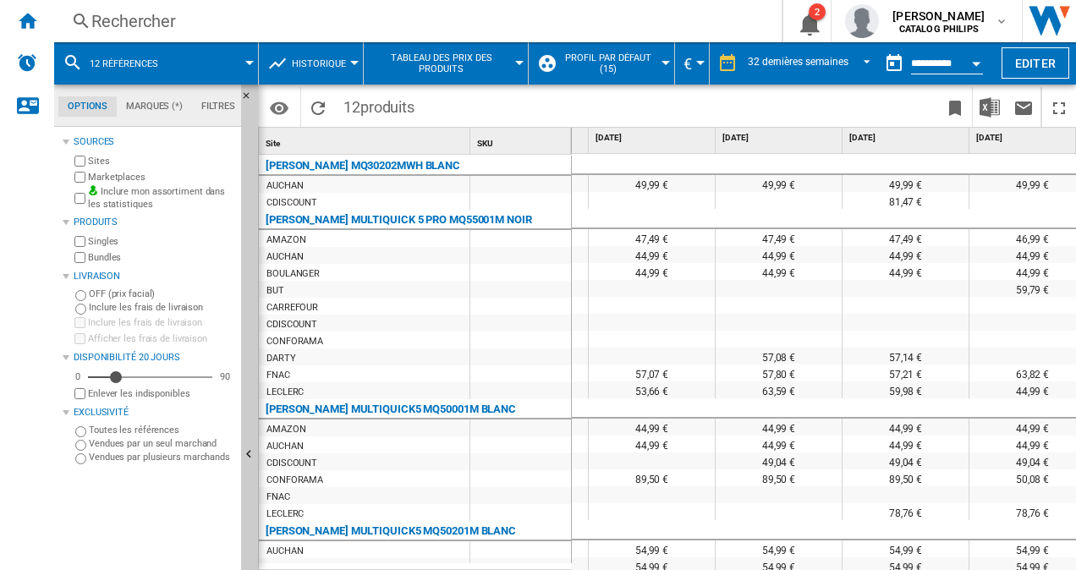
click at [86, 176] on div "Marketplaces" at bounding box center [152, 177] width 163 height 16
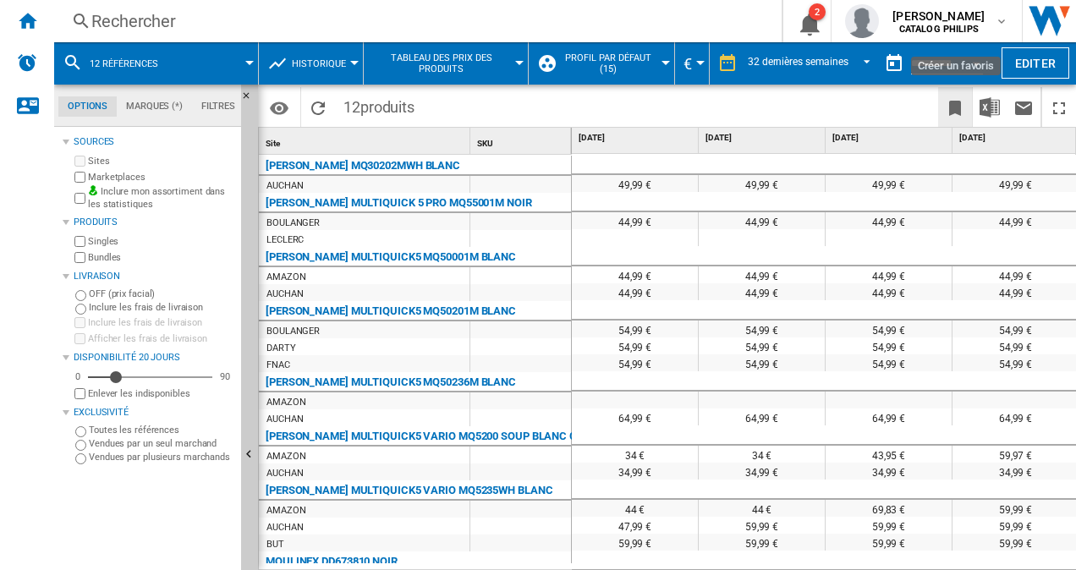
click at [961, 107] on ng-md-icon "Créer un favoris" at bounding box center [955, 108] width 20 height 20
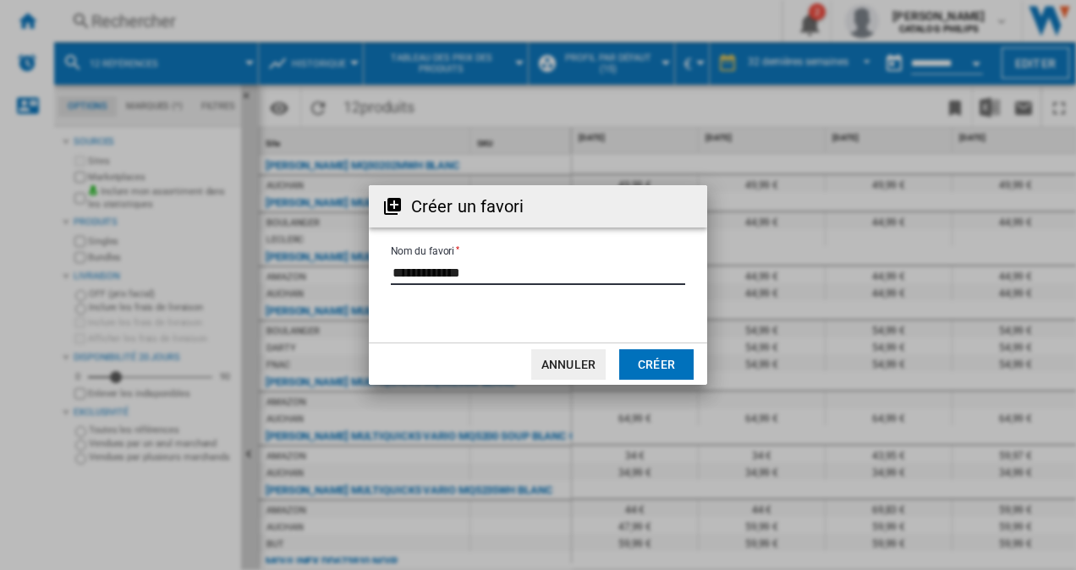
drag, startPoint x: 487, startPoint y: 277, endPoint x: 217, endPoint y: 250, distance: 272.0
click at [217, 250] on div "Créer un favori Nom du favori Annuler Créer" at bounding box center [538, 285] width 1076 height 570
type input "**********"
click at [638, 362] on button "Créer" at bounding box center [656, 364] width 74 height 30
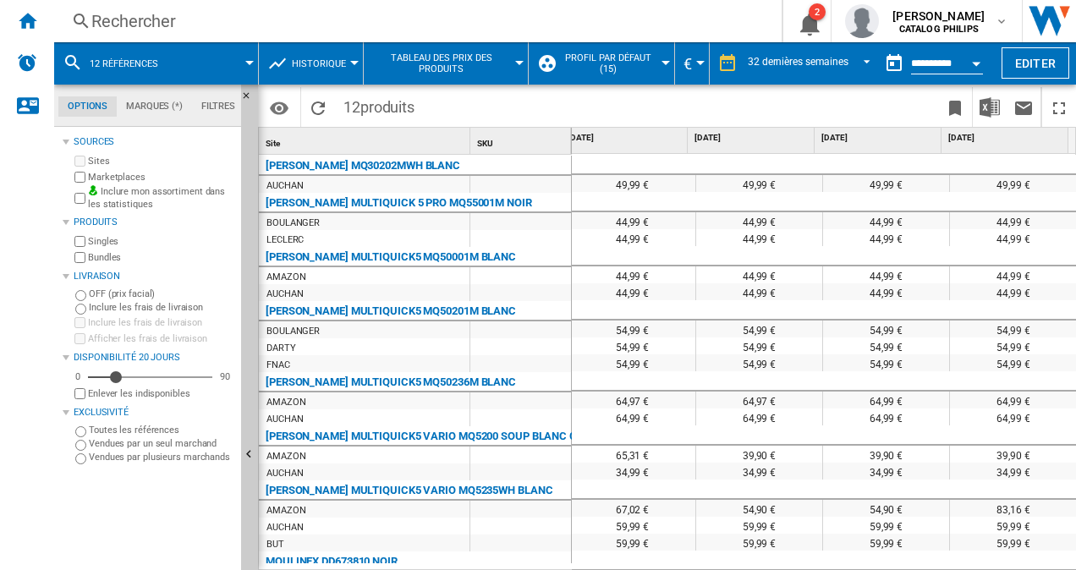
click at [597, 384] on div at bounding box center [632, 381] width 127 height 20
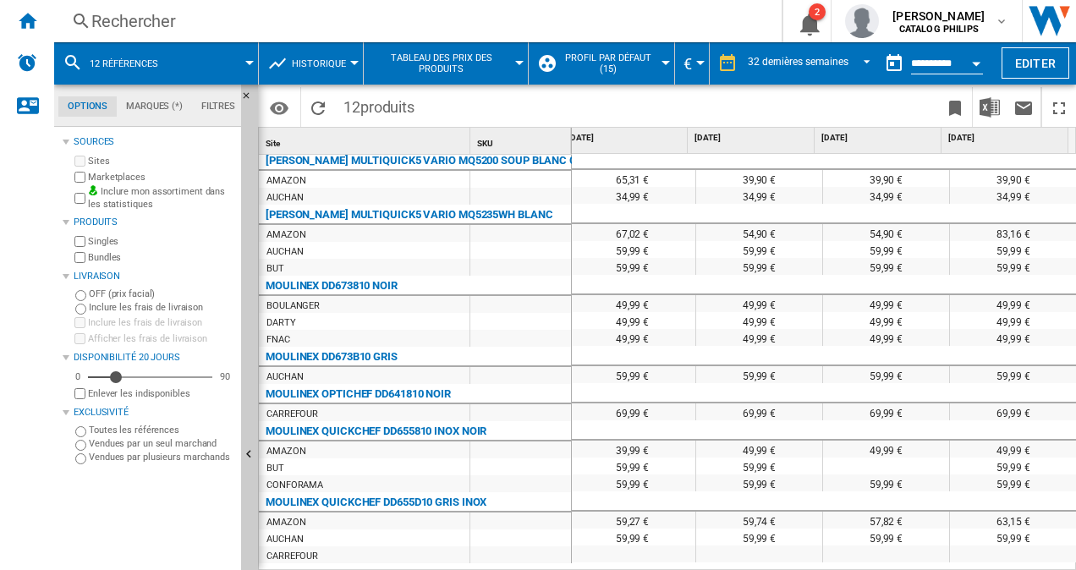
scroll to position [293, 0]
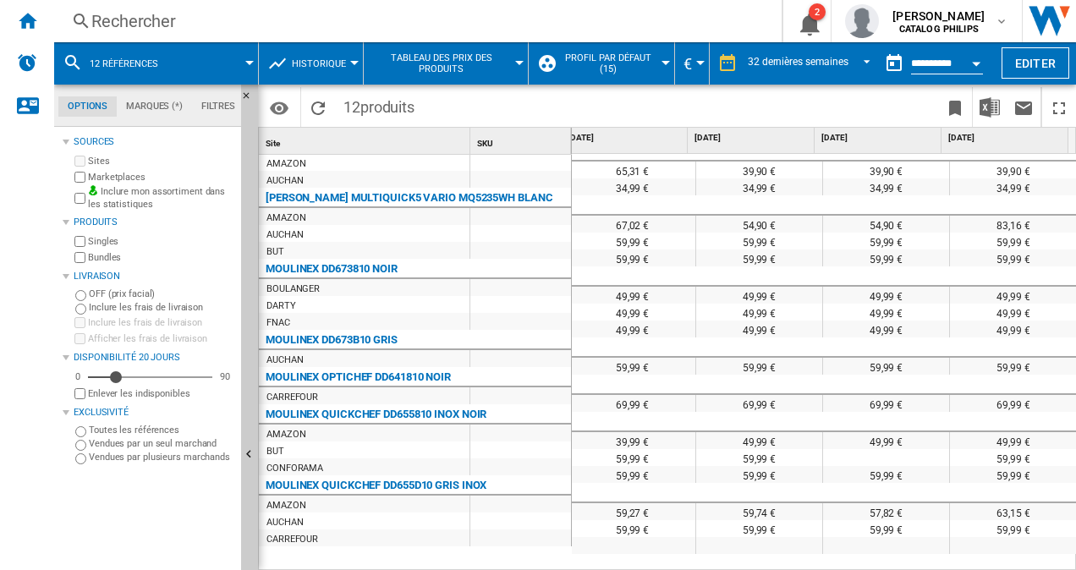
click at [657, 66] on button "Profil par défaut (15)" at bounding box center [613, 63] width 106 height 42
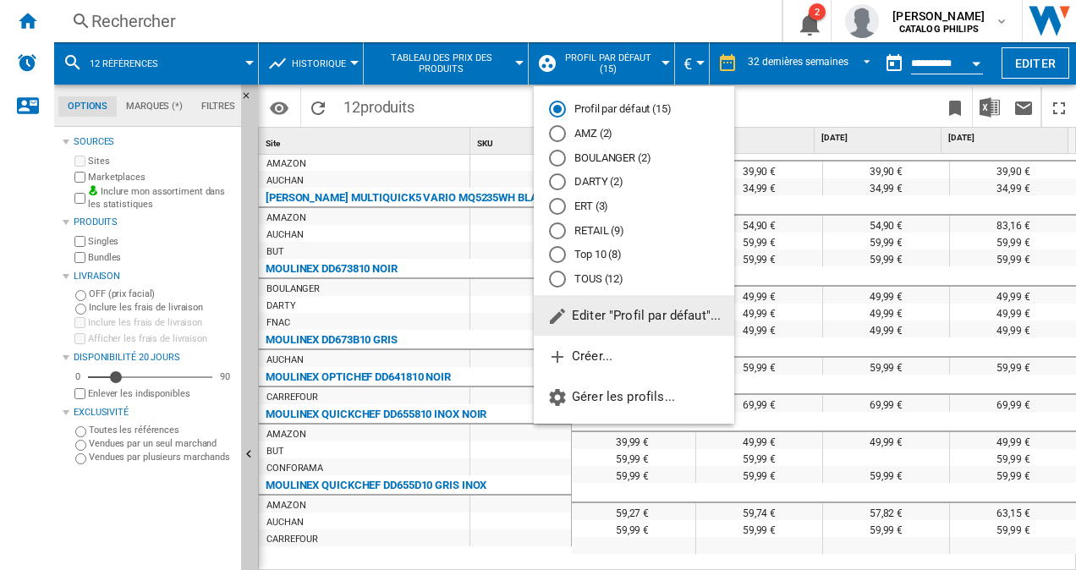
click at [657, 66] on md-backdrop at bounding box center [538, 285] width 1076 height 570
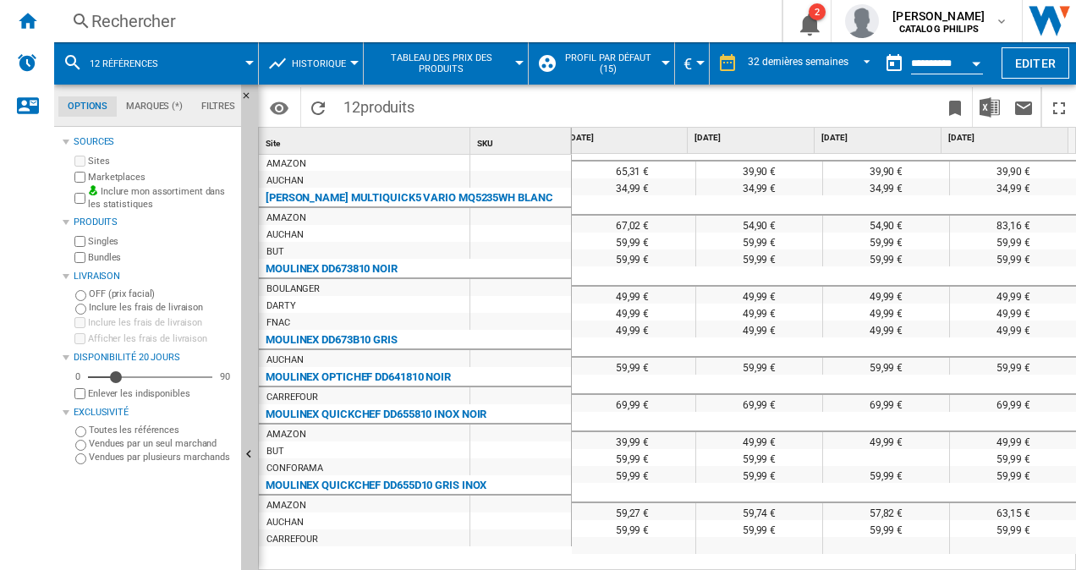
click at [315, 69] on button "Historique" at bounding box center [323, 63] width 63 height 42
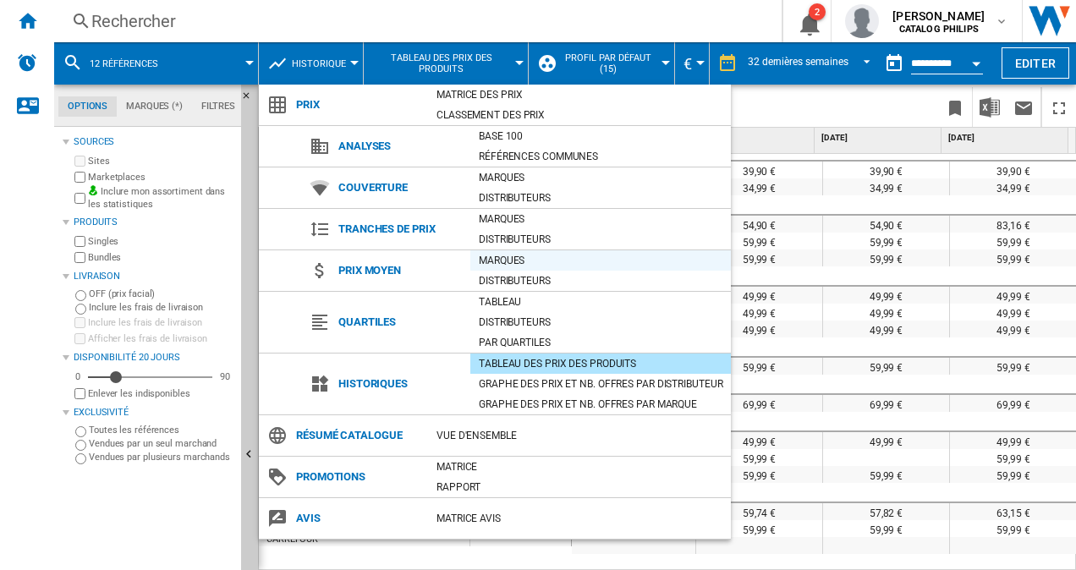
click at [522, 264] on div "Marques" at bounding box center [600, 260] width 261 height 17
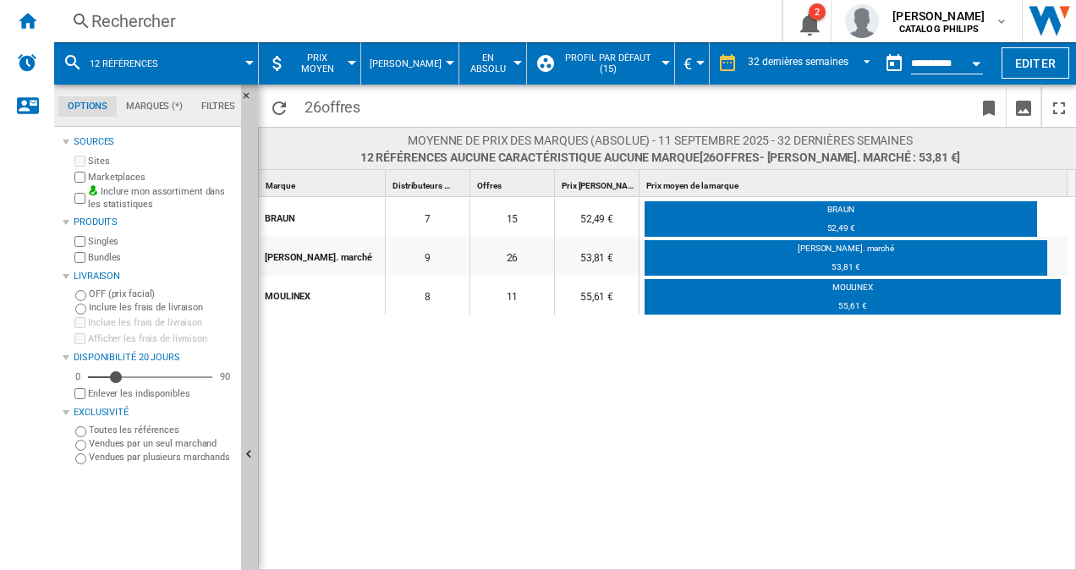
click at [342, 67] on span "Prix moyen" at bounding box center [318, 63] width 52 height 22
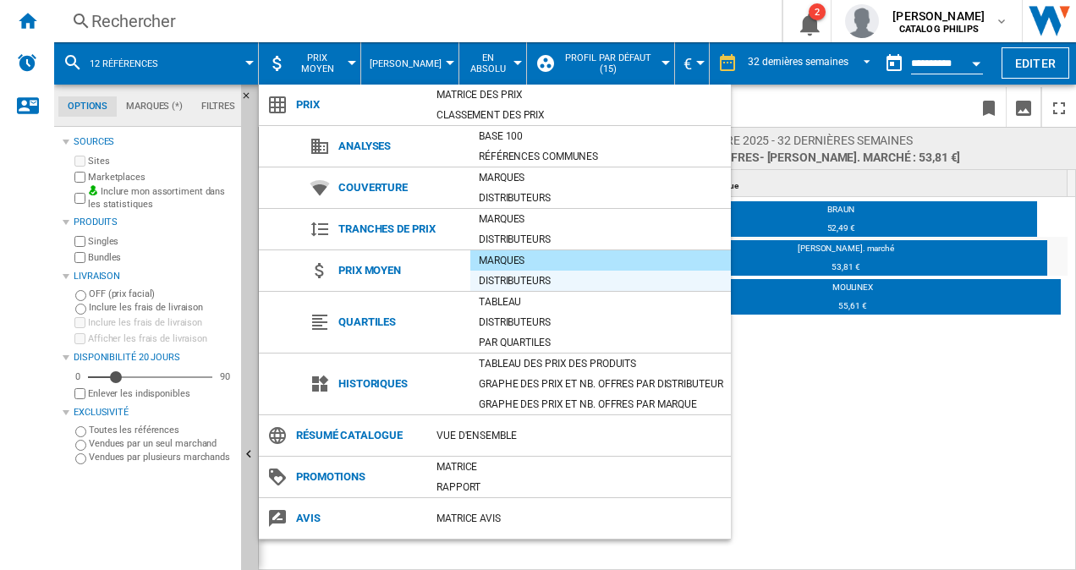
click at [521, 279] on div "Distributeurs" at bounding box center [600, 280] width 261 height 17
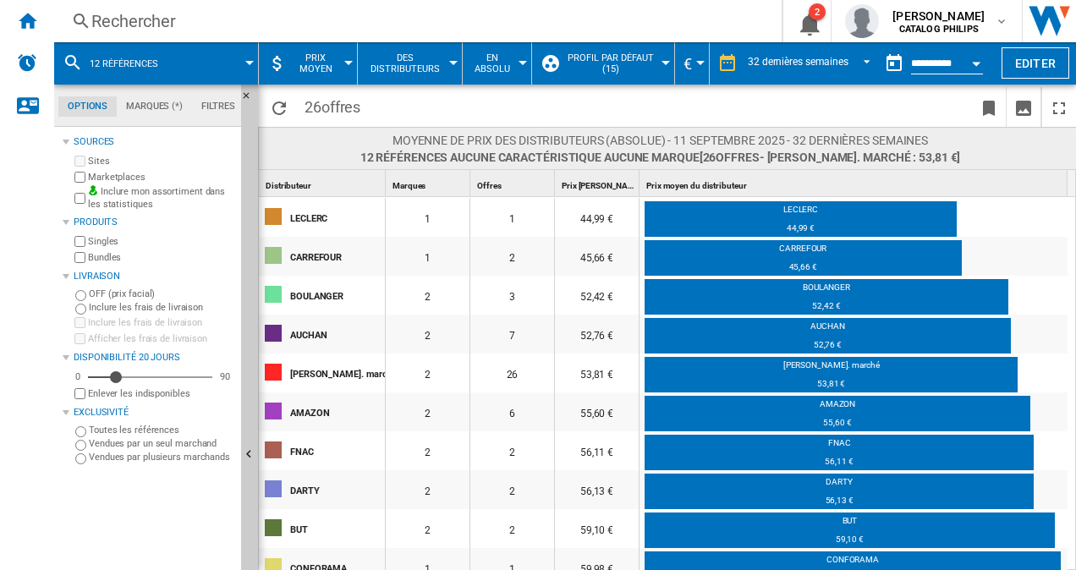
click at [338, 66] on span "Prix moyen" at bounding box center [316, 63] width 48 height 22
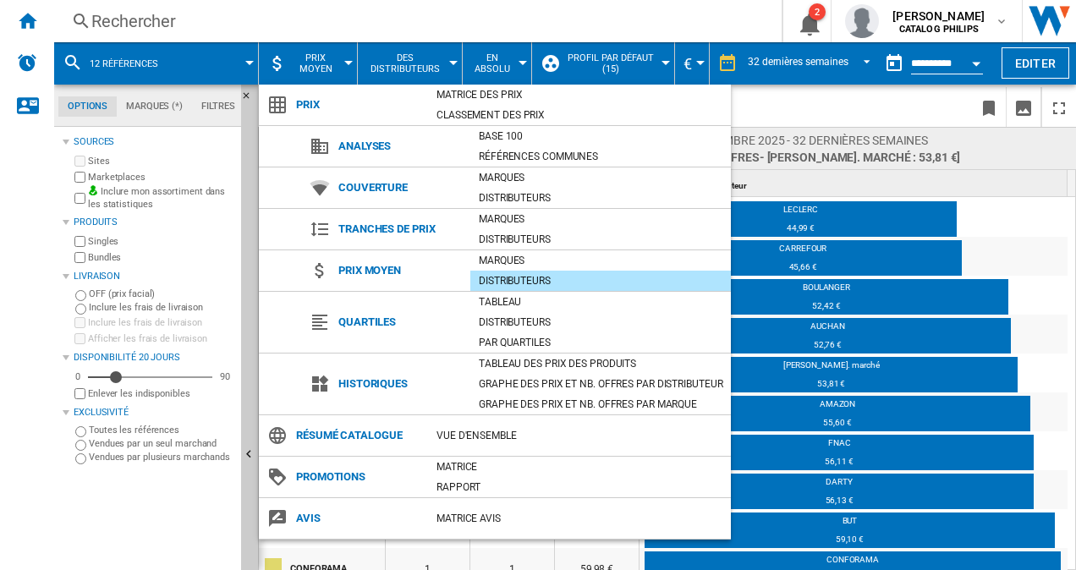
click at [338, 66] on md-backdrop at bounding box center [538, 285] width 1076 height 570
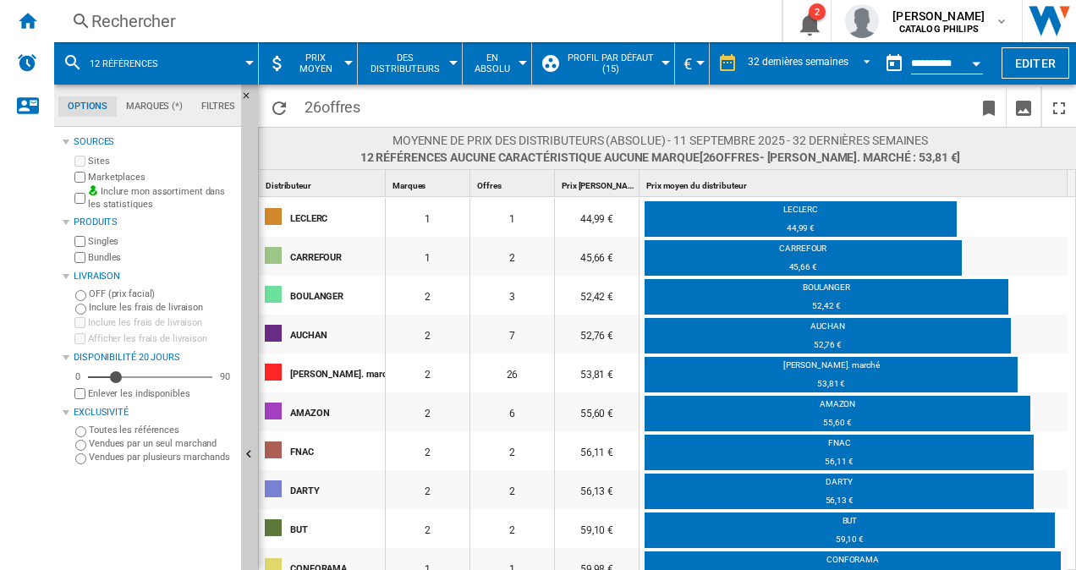
click at [519, 58] on button "En Absolu" at bounding box center [497, 63] width 52 height 42
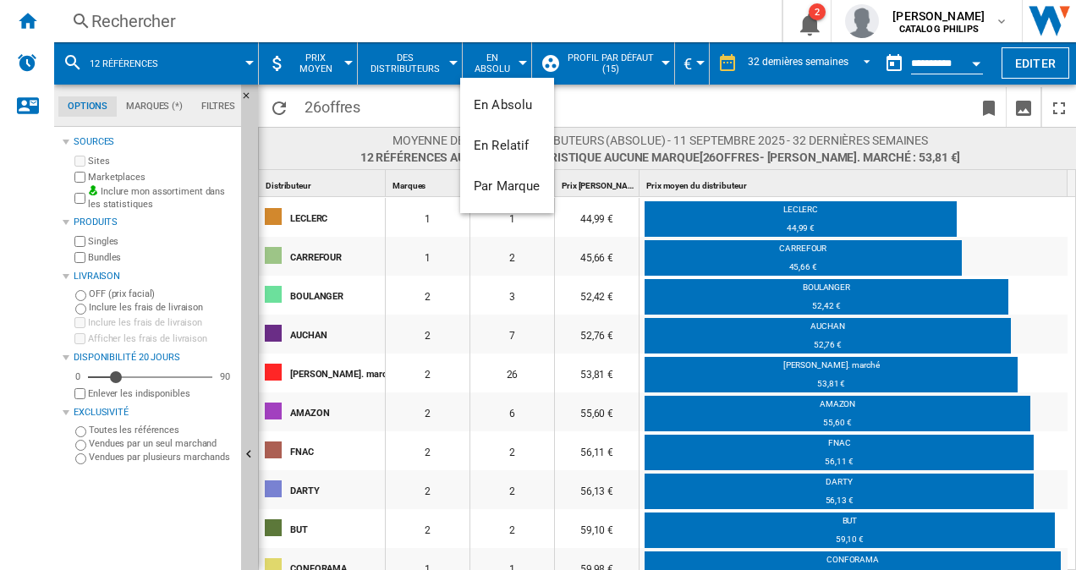
click at [520, 58] on md-backdrop at bounding box center [538, 285] width 1076 height 570
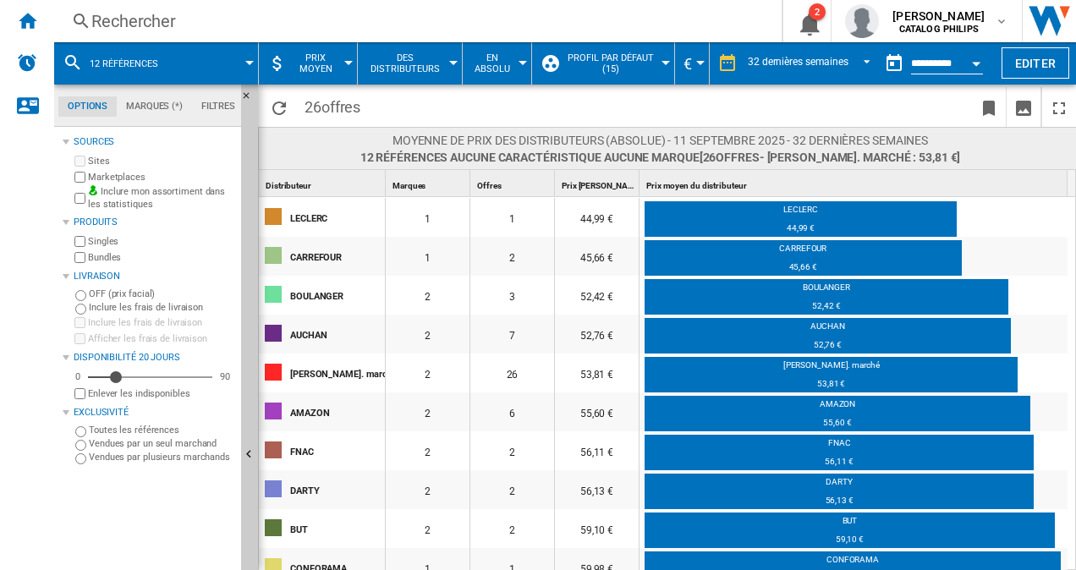
click at [348, 67] on md-menu "Prix moyen" at bounding box center [308, 63] width 99 height 42
click at [344, 64] on div at bounding box center [348, 63] width 8 height 4
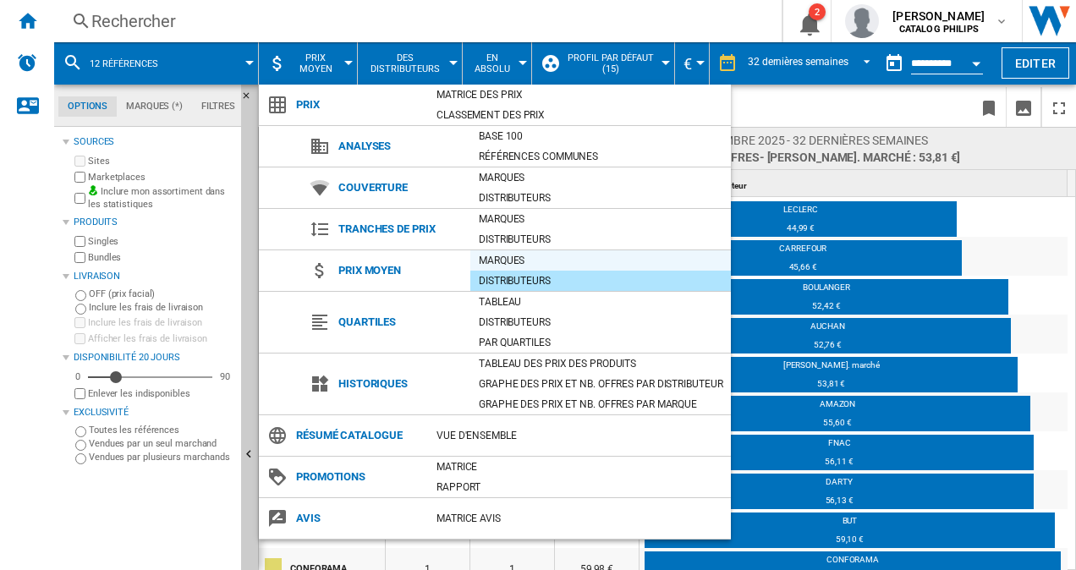
click at [505, 257] on div "Marques" at bounding box center [600, 260] width 261 height 17
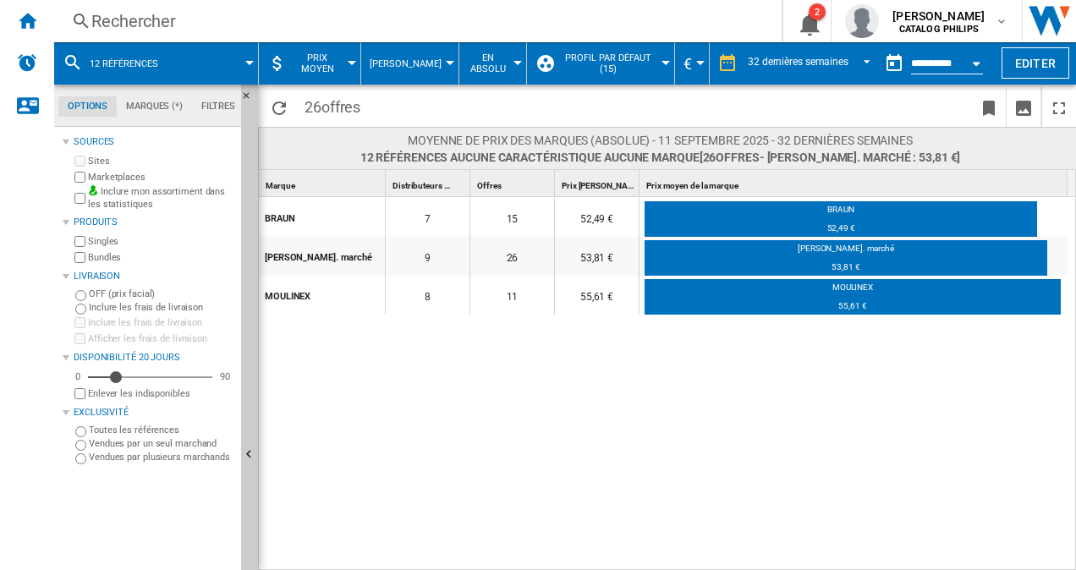
click at [505, 63] on button "En Absolu" at bounding box center [493, 63] width 50 height 42
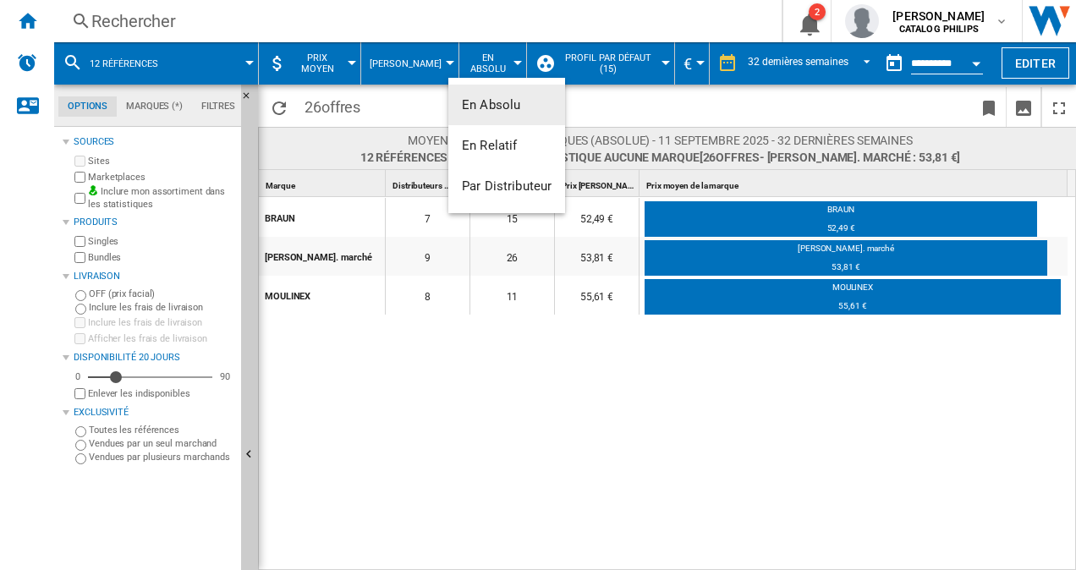
click at [418, 57] on md-backdrop at bounding box center [538, 285] width 1076 height 570
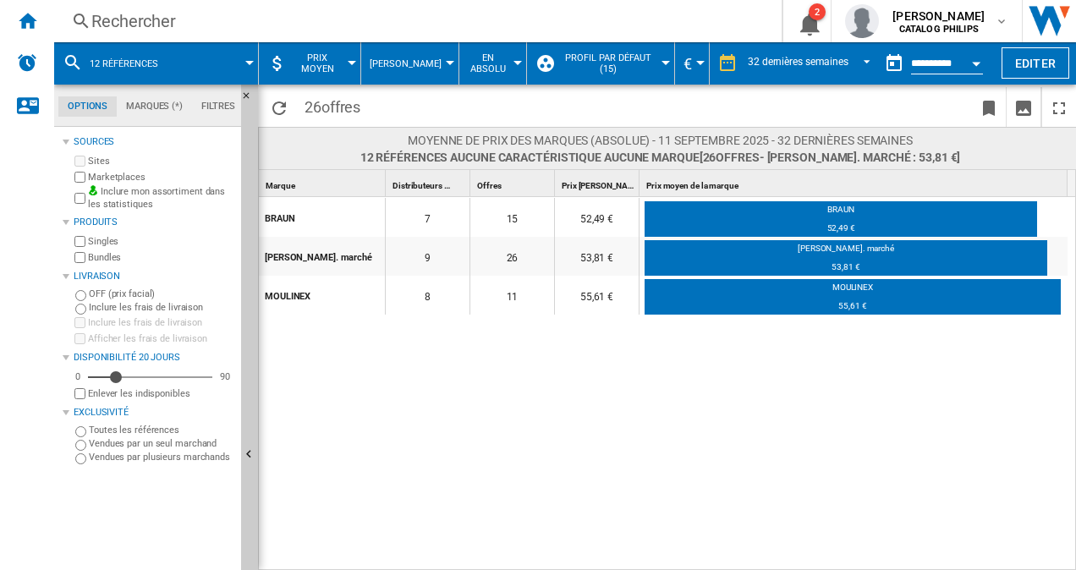
click at [432, 63] on button "[PERSON_NAME]" at bounding box center [410, 63] width 80 height 42
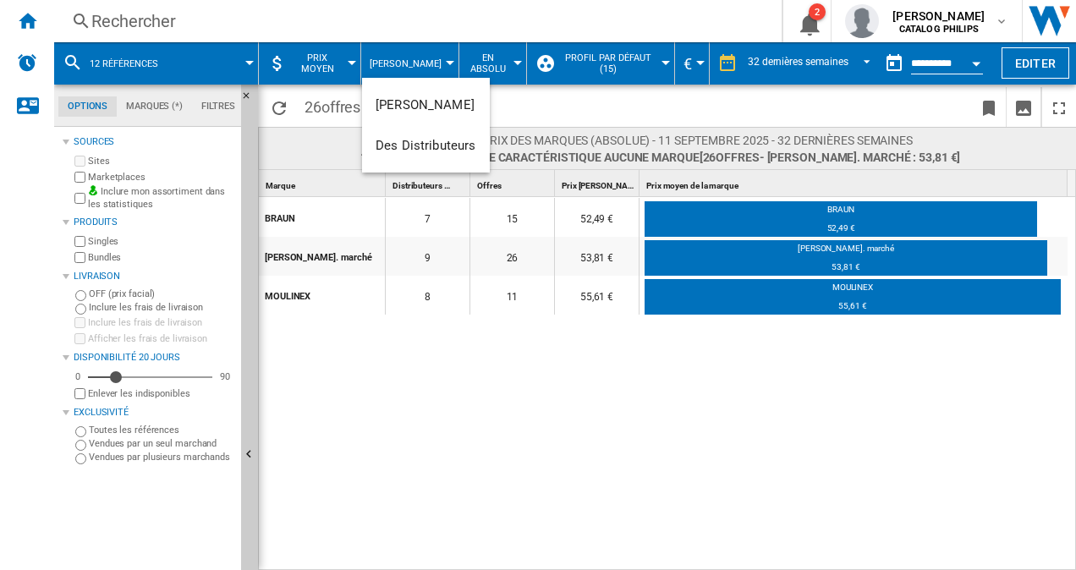
click at [432, 63] on md-backdrop at bounding box center [538, 285] width 1076 height 570
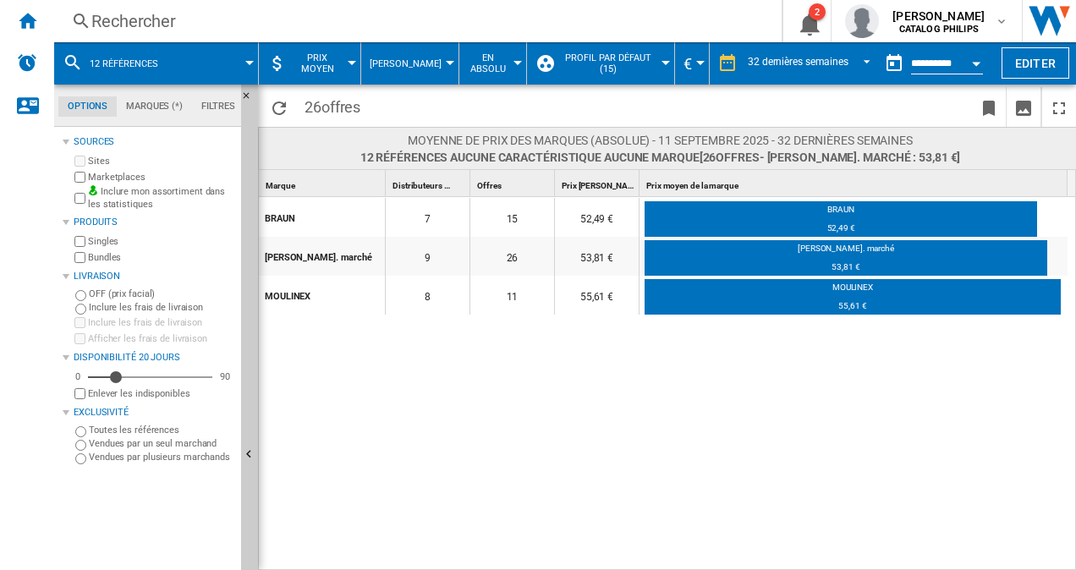
click at [484, 58] on span "En Absolu" at bounding box center [488, 63] width 41 height 22
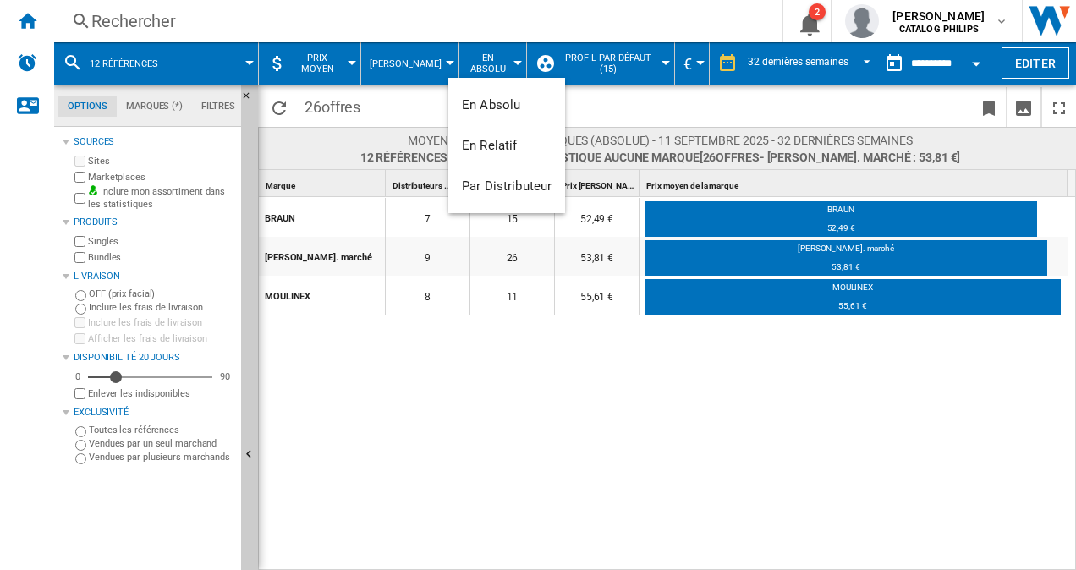
click at [485, 59] on md-backdrop at bounding box center [538, 285] width 1076 height 570
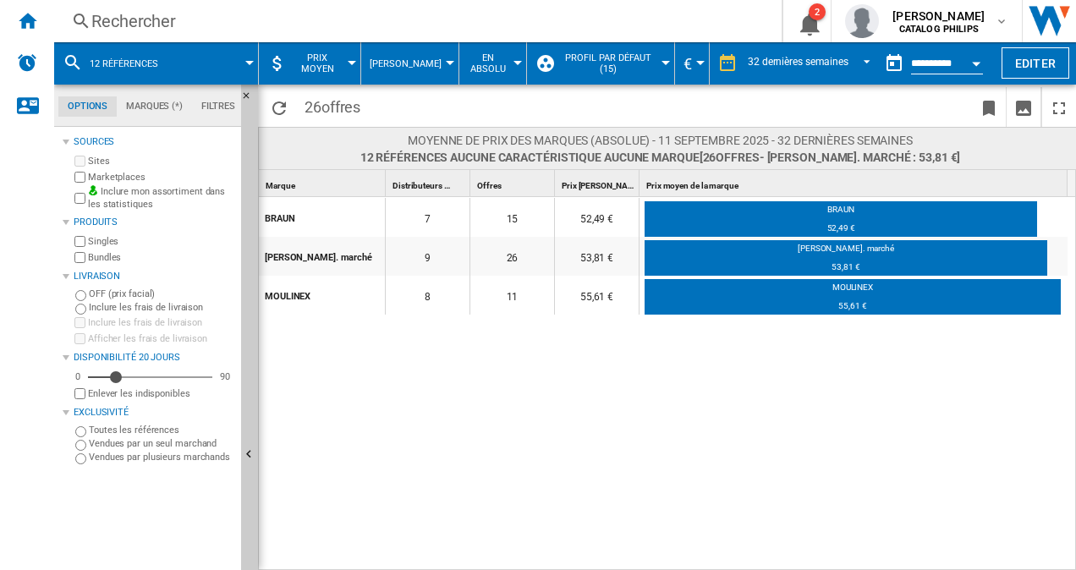
click at [485, 59] on span "En Absolu" at bounding box center [488, 63] width 41 height 22
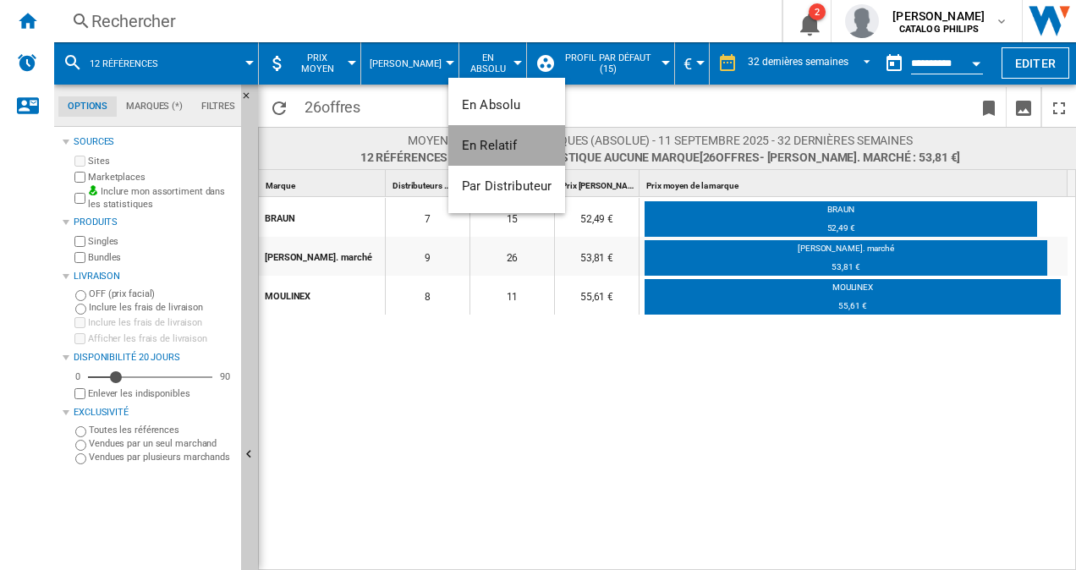
click at [479, 142] on span "En Relatif" at bounding box center [490, 145] width 56 height 15
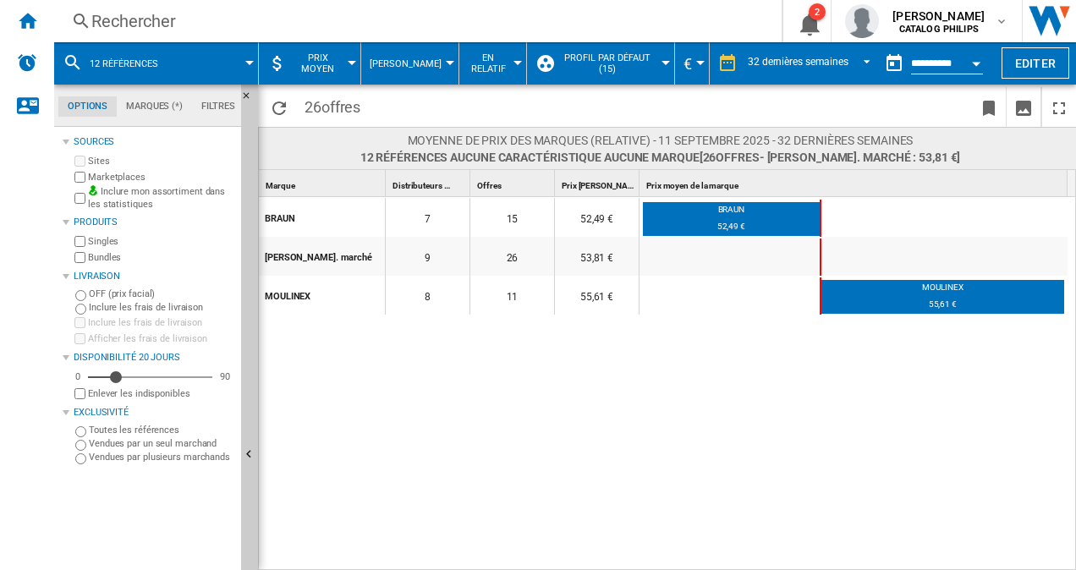
click at [498, 68] on span "En Relatif" at bounding box center [488, 63] width 41 height 22
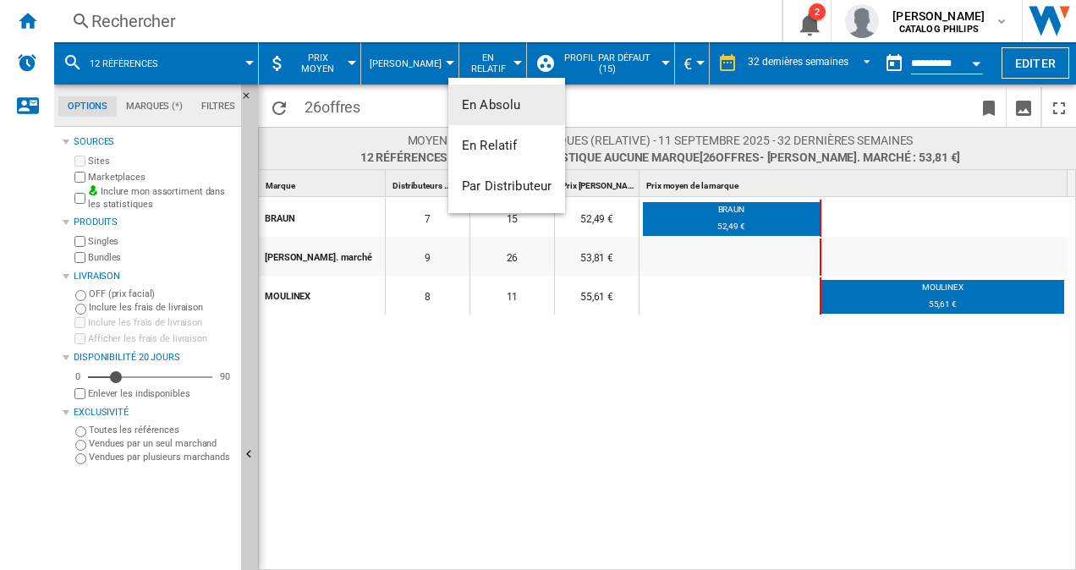
click at [488, 102] on span "En Absolu" at bounding box center [491, 104] width 58 height 15
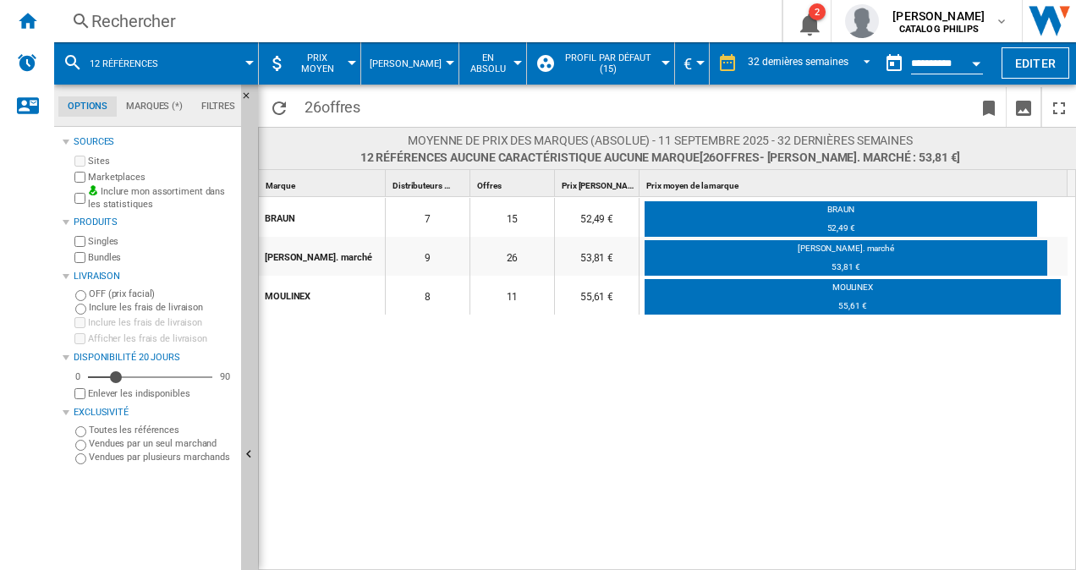
click at [325, 71] on span "Prix moyen" at bounding box center [318, 63] width 52 height 22
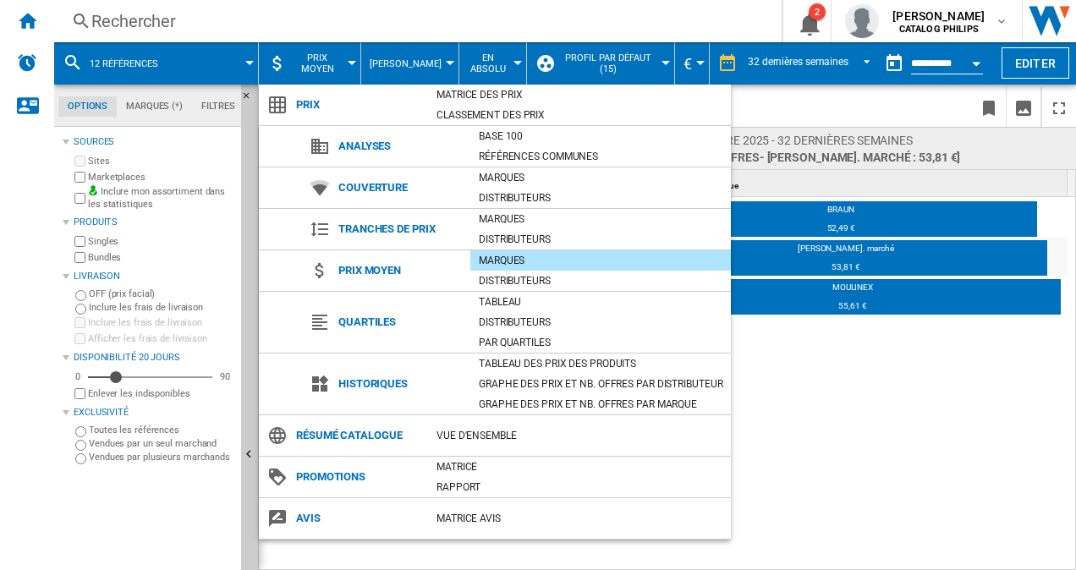
click at [814, 415] on md-backdrop at bounding box center [538, 285] width 1076 height 570
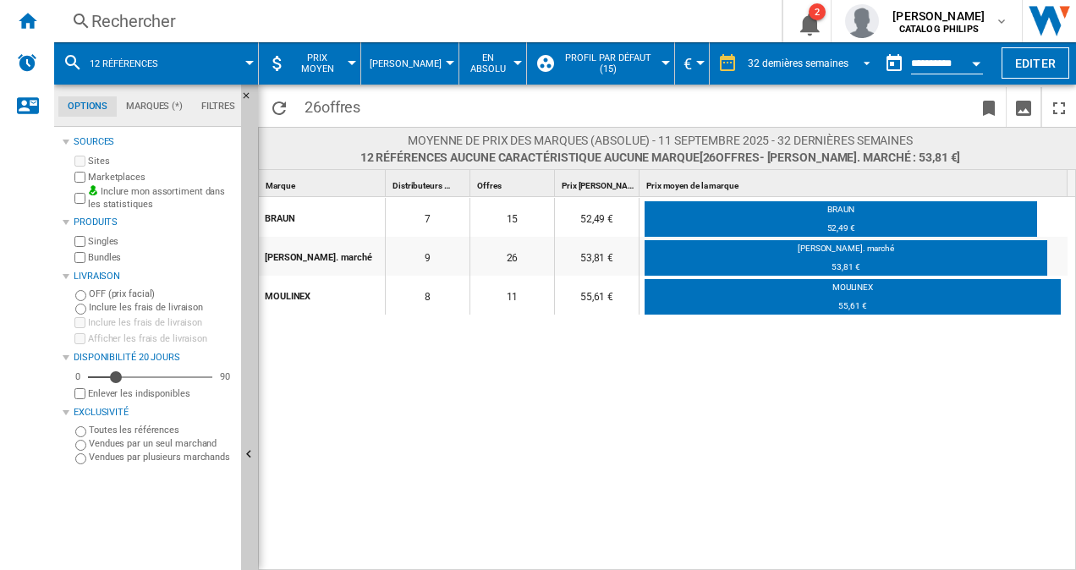
click at [842, 61] on div "32 dernières semaines" at bounding box center [798, 64] width 101 height 12
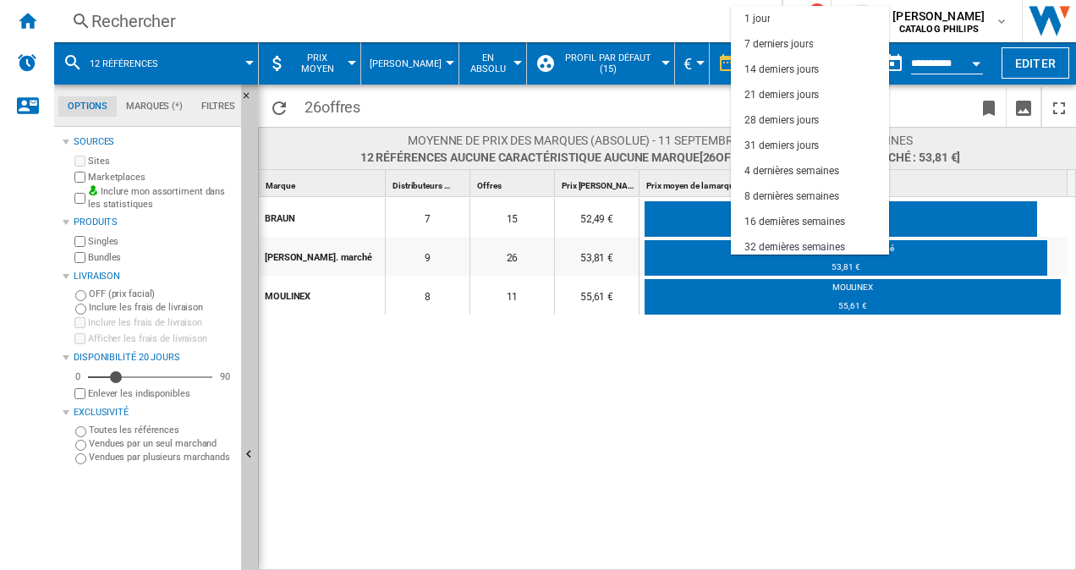
scroll to position [107, 0]
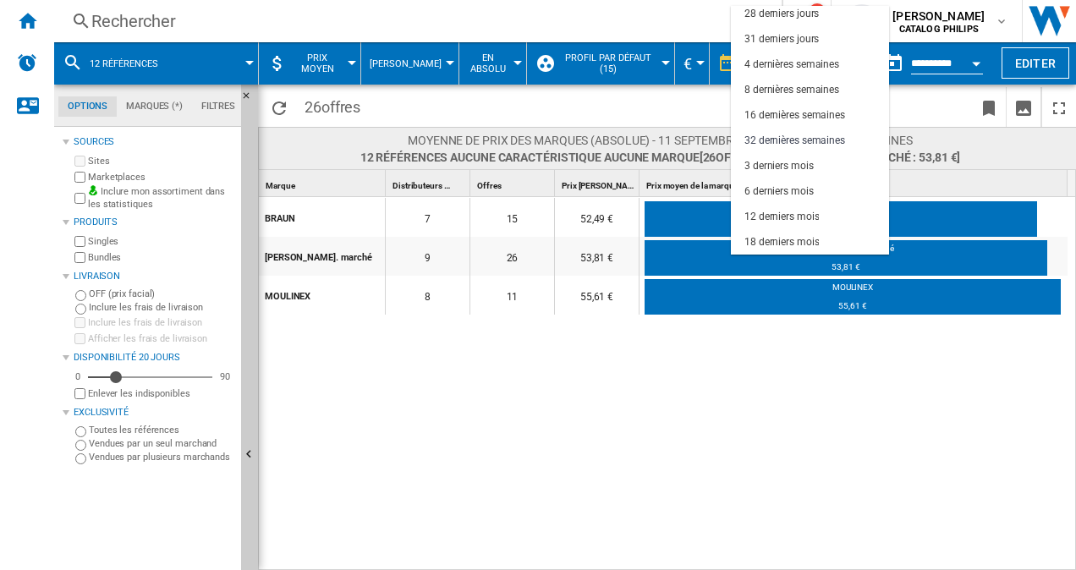
click at [496, 101] on md-backdrop at bounding box center [538, 285] width 1076 height 570
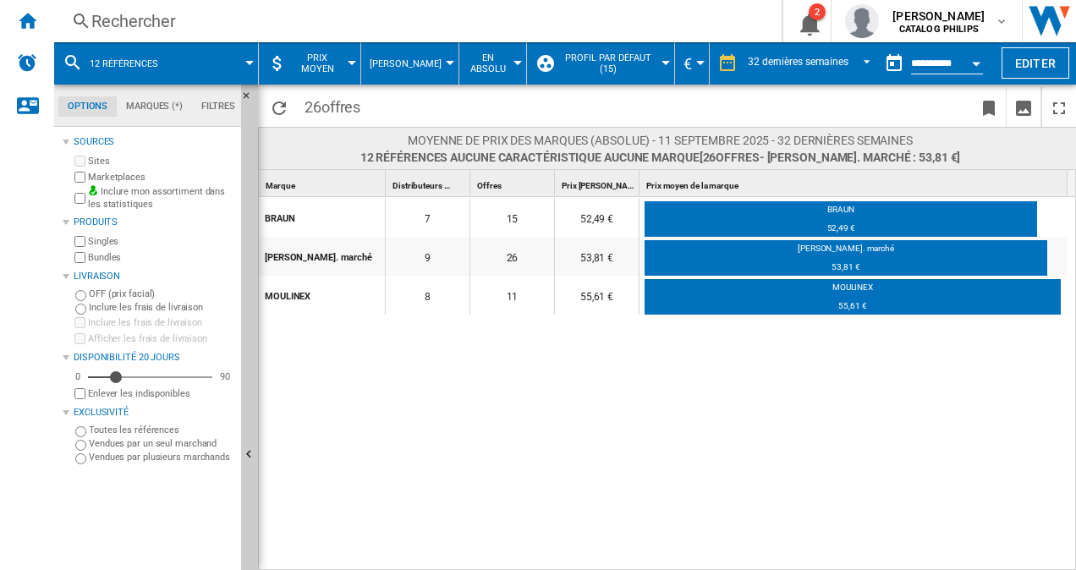
click at [429, 69] on span "[PERSON_NAME]" at bounding box center [406, 63] width 72 height 11
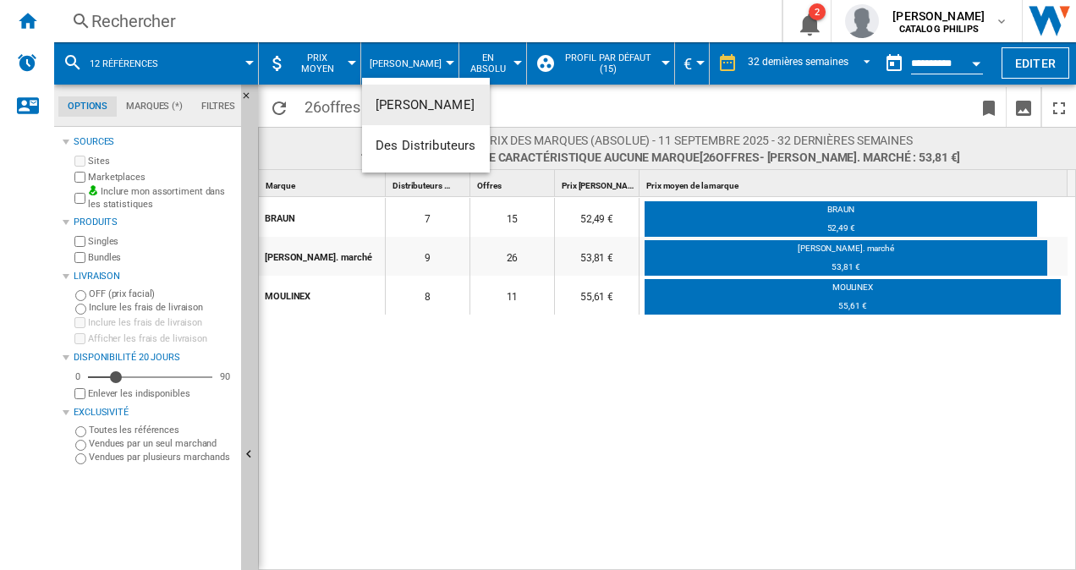
click at [476, 63] on md-backdrop at bounding box center [538, 285] width 1076 height 570
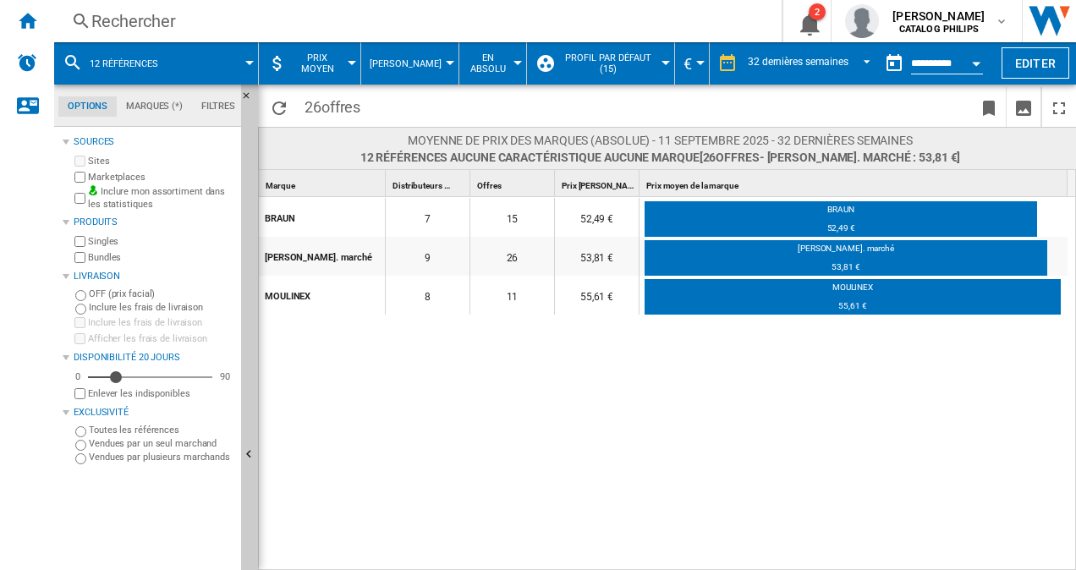
click at [514, 63] on div at bounding box center [518, 63] width 8 height 4
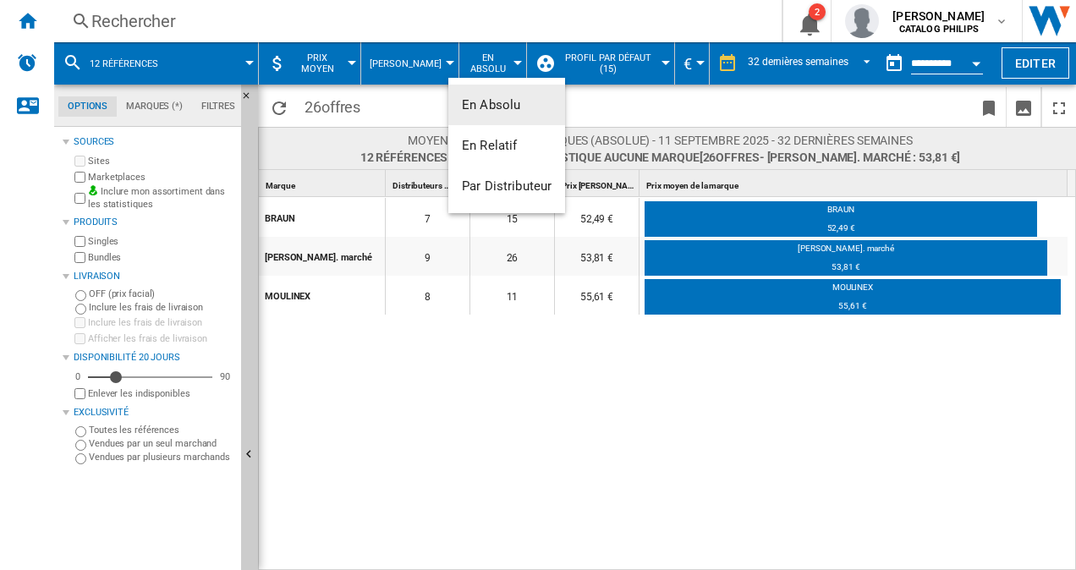
click at [355, 72] on md-backdrop at bounding box center [538, 285] width 1076 height 570
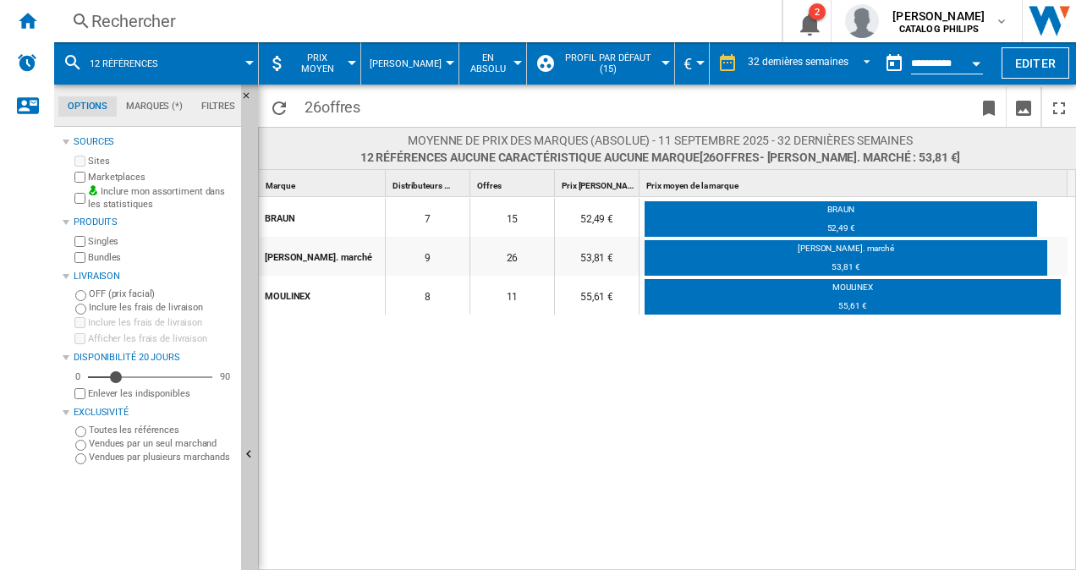
click at [342, 69] on span "Prix moyen" at bounding box center [318, 63] width 52 height 22
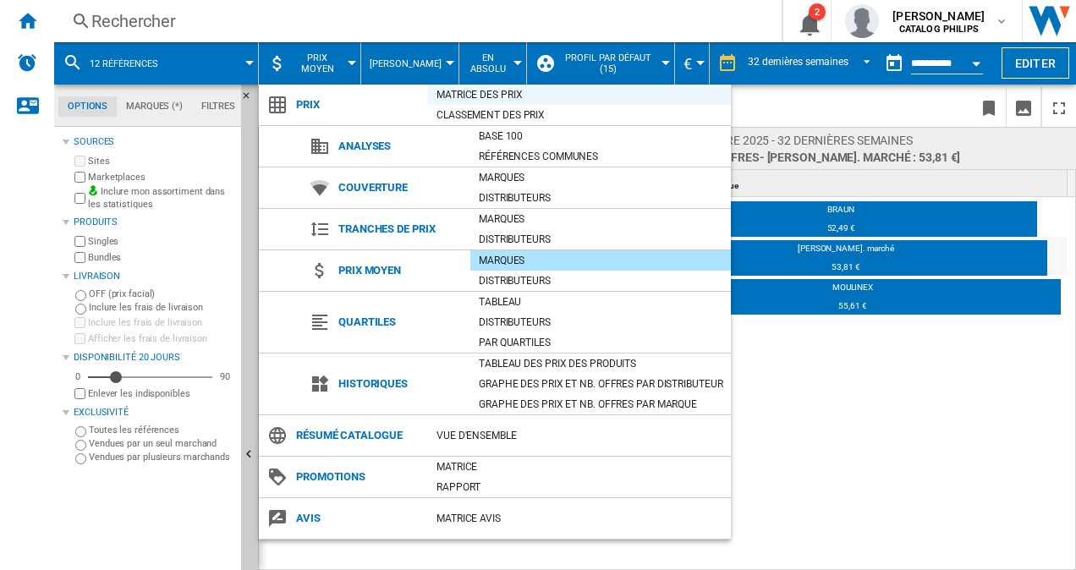
click at [501, 86] on div "Matrice des prix" at bounding box center [579, 94] width 303 height 17
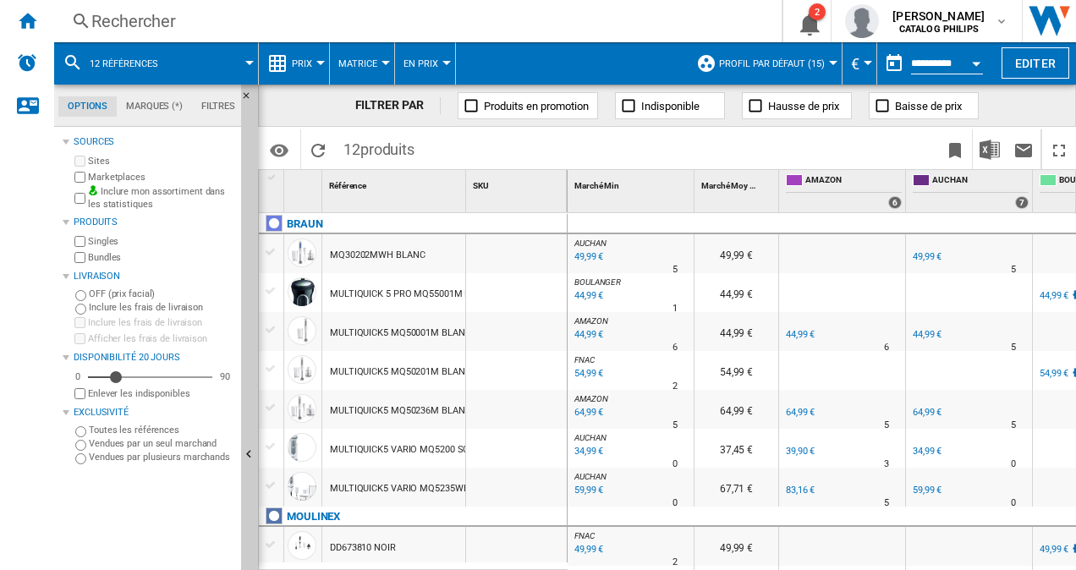
click at [316, 58] on button "Prix" at bounding box center [306, 63] width 29 height 42
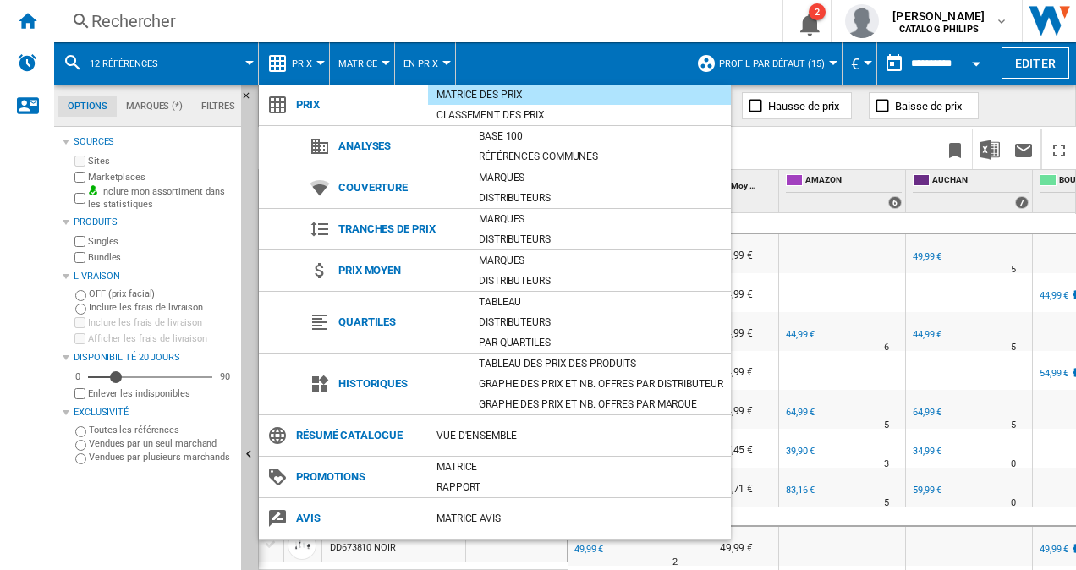
click at [316, 58] on md-backdrop at bounding box center [538, 285] width 1076 height 570
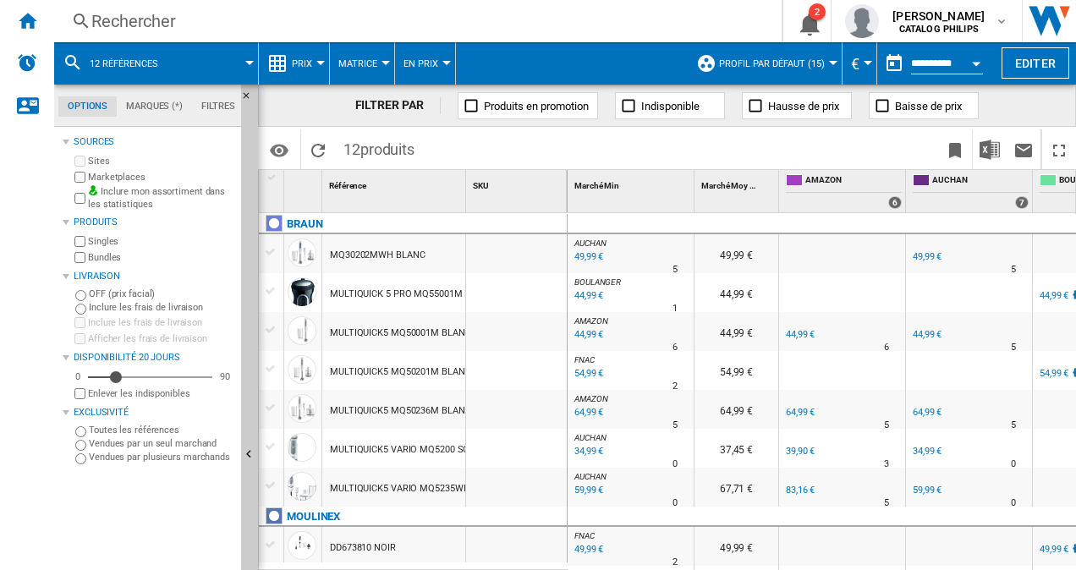
click at [377, 58] on button "Matrice" at bounding box center [361, 63] width 47 height 42
click at [441, 58] on md-backdrop at bounding box center [538, 285] width 1076 height 570
click at [441, 58] on button "En Prix" at bounding box center [425, 63] width 43 height 42
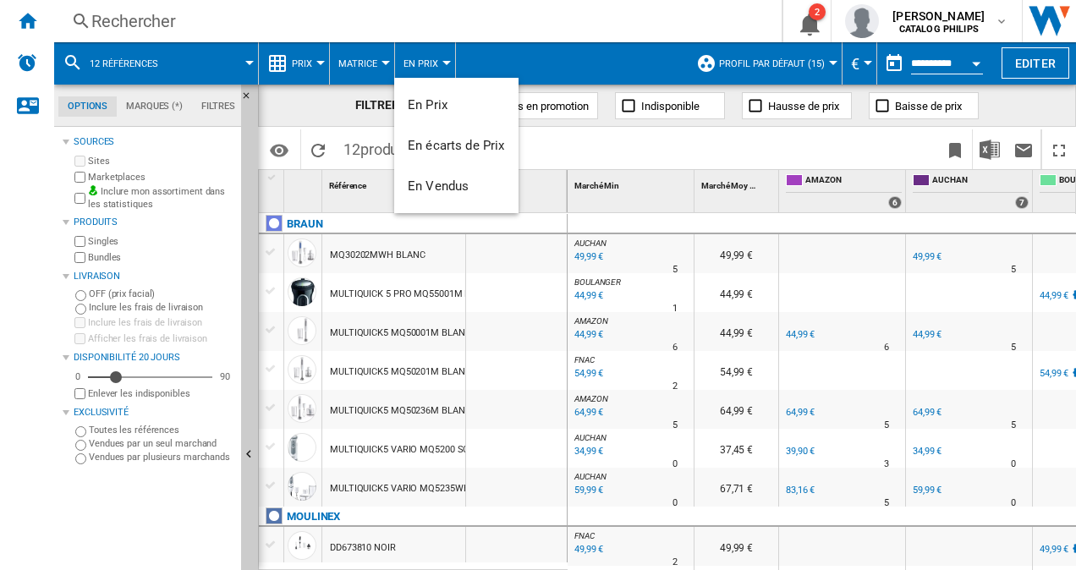
click at [305, 60] on md-backdrop at bounding box center [538, 285] width 1076 height 570
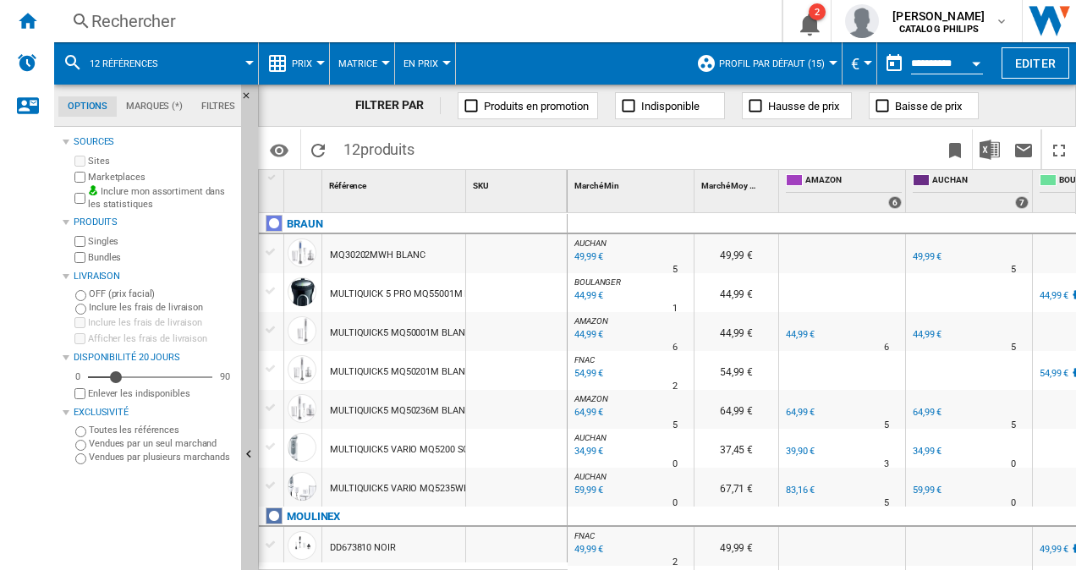
click at [319, 74] on button "Prix" at bounding box center [306, 63] width 29 height 42
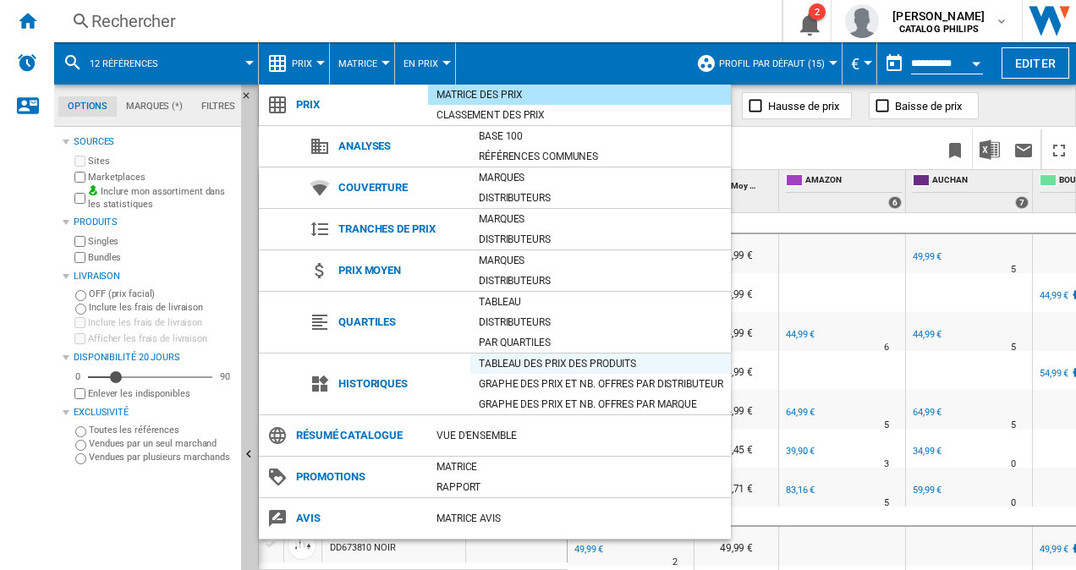
click at [576, 360] on div "Tableau des prix des produits" at bounding box center [600, 363] width 261 height 17
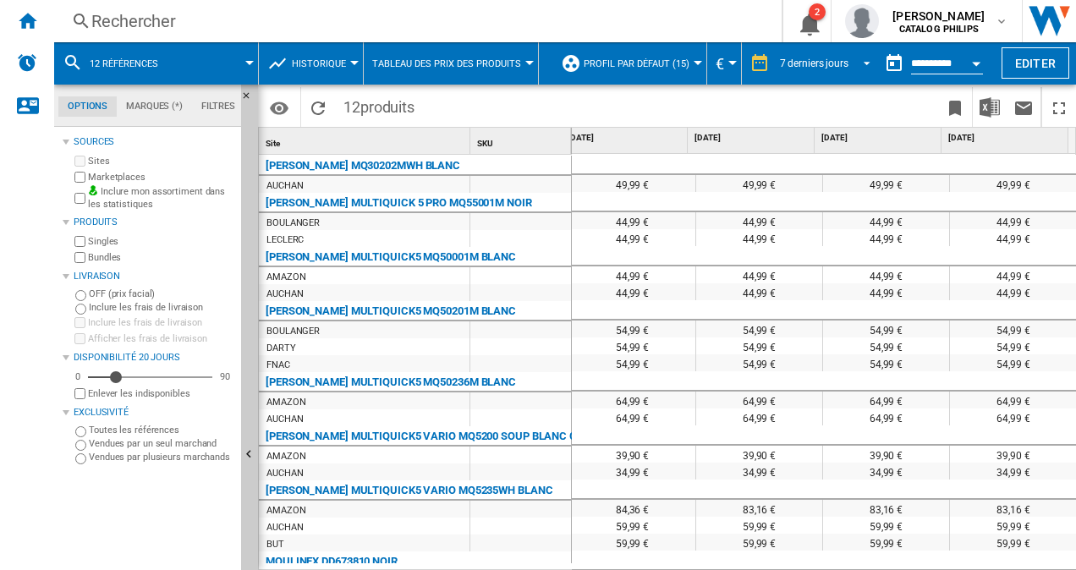
click at [856, 63] on span "REPORTS.WIZARD.STEPS.REPORT.STEPS.REPORT_OPTIONS.PERIOD: 7 derniers jours" at bounding box center [862, 61] width 20 height 15
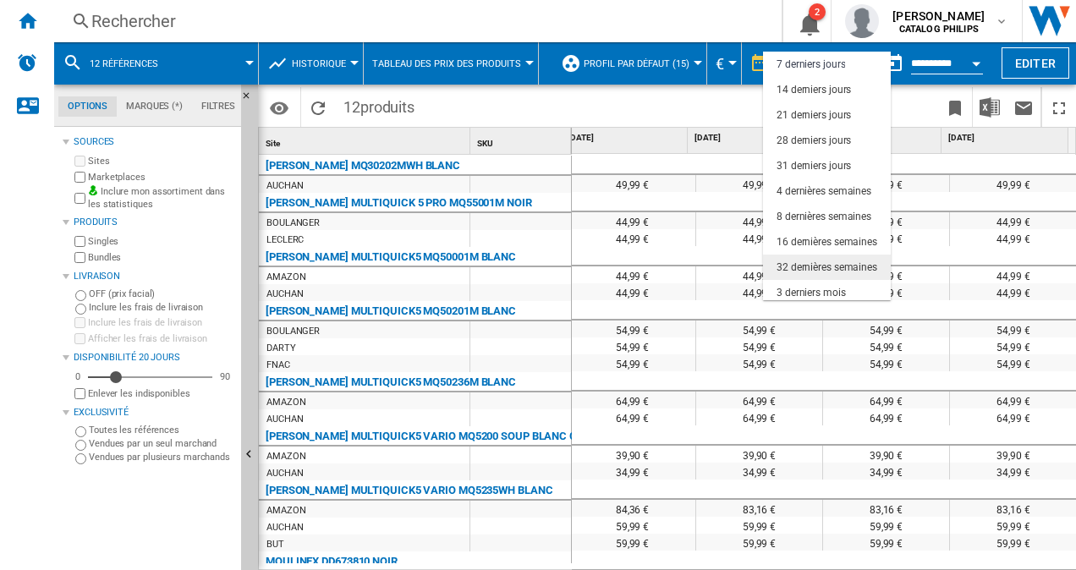
scroll to position [107, 0]
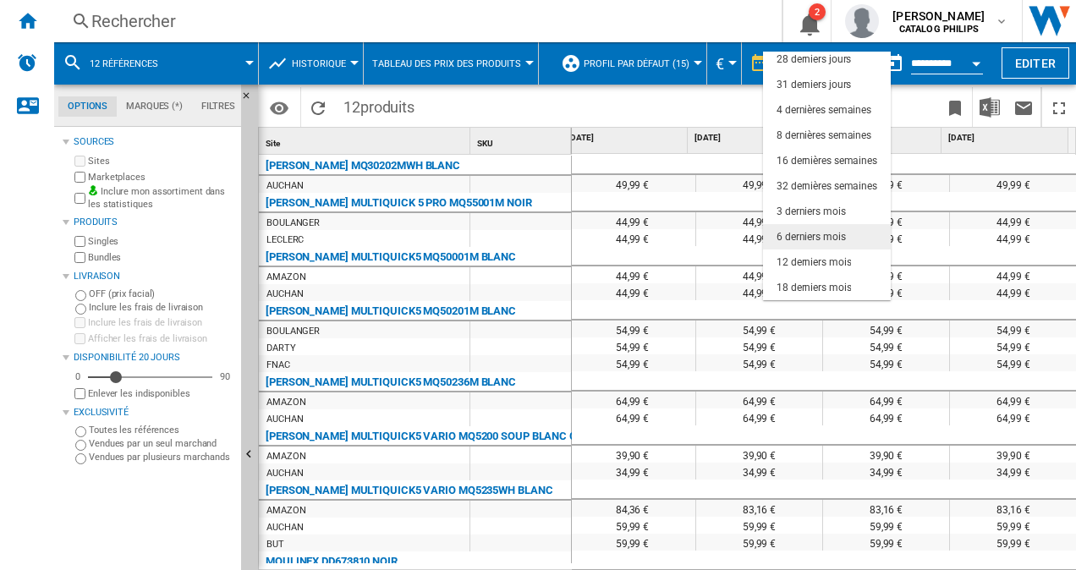
click at [829, 240] on div "6 derniers mois" at bounding box center [811, 237] width 69 height 14
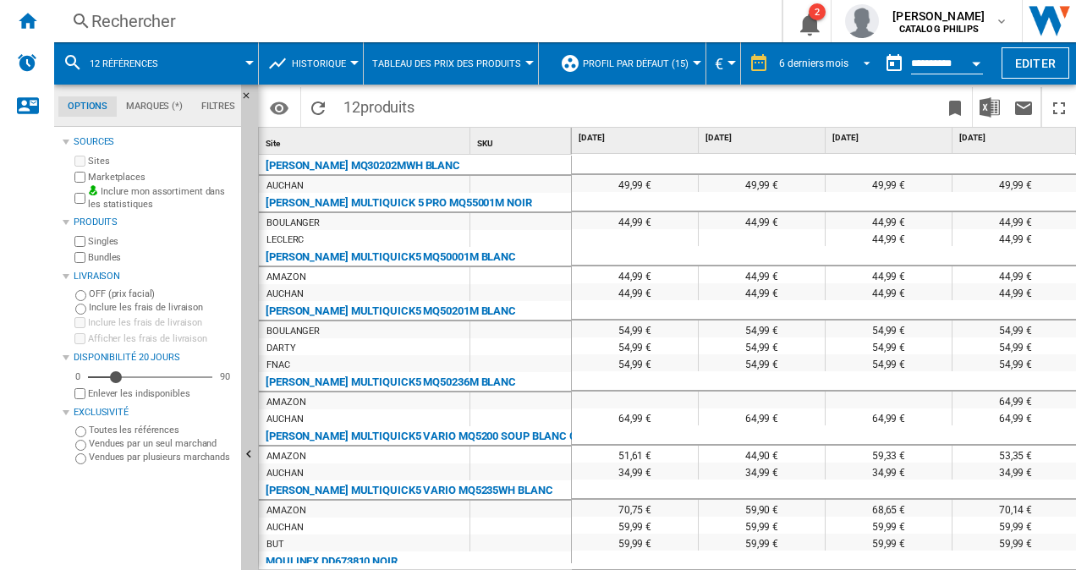
click at [841, 67] on div "6 derniers mois" at bounding box center [813, 64] width 69 height 12
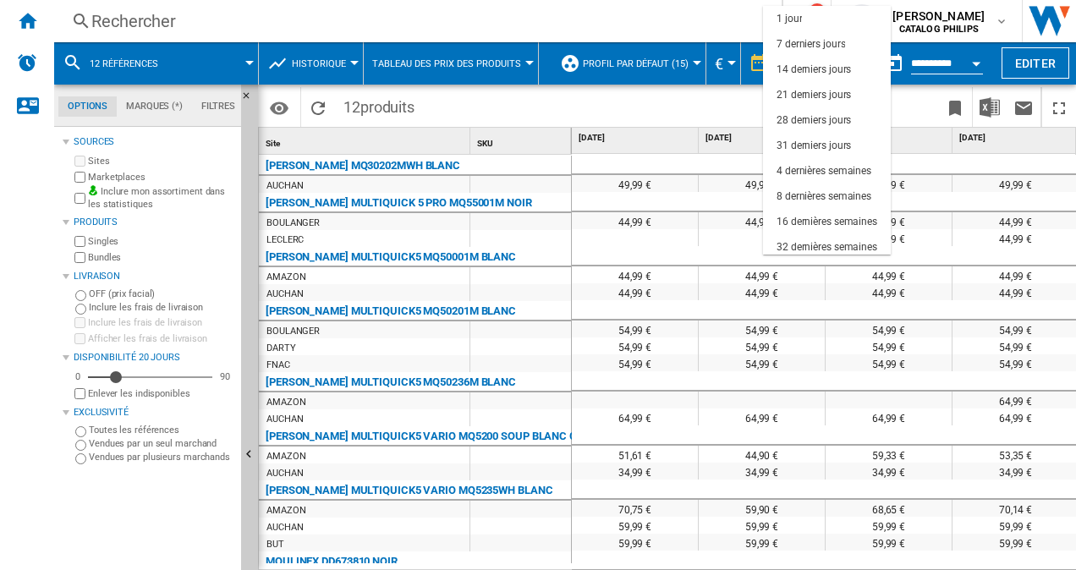
scroll to position [107, 0]
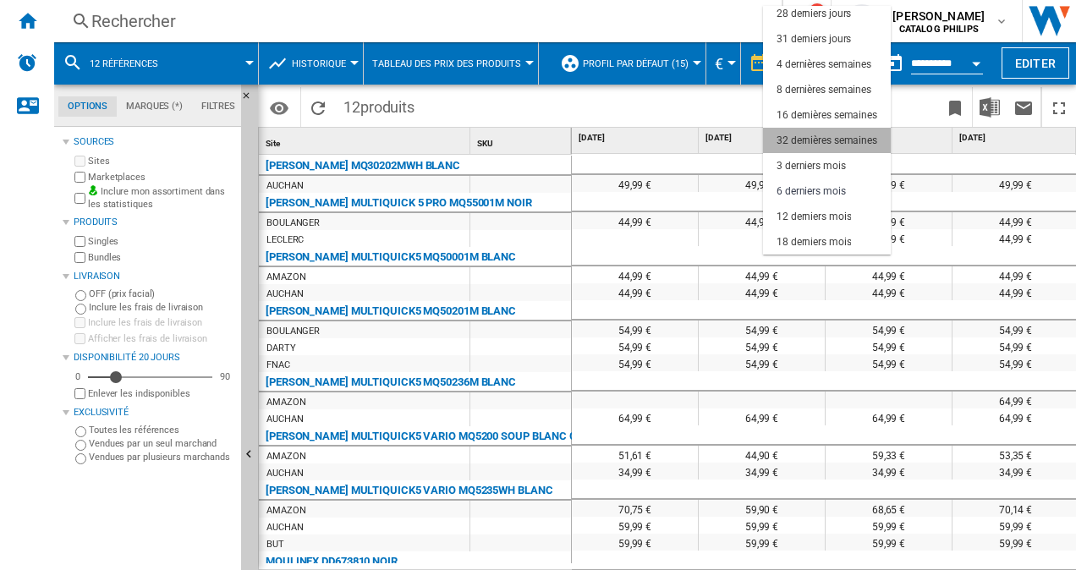
click at [837, 148] on md-option "32 dernières semaines" at bounding box center [827, 140] width 128 height 25
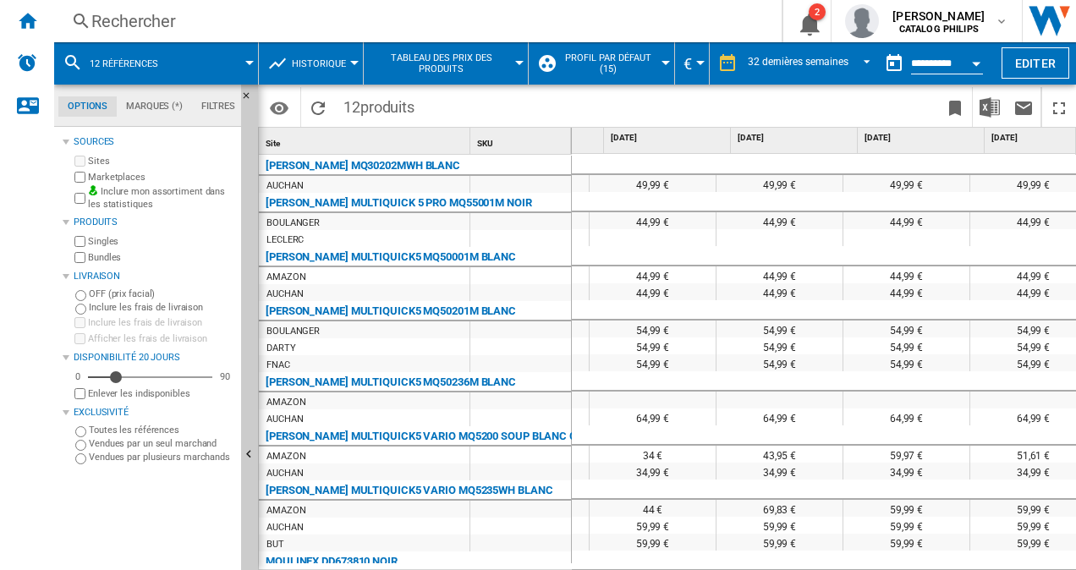
scroll to position [0, 114]
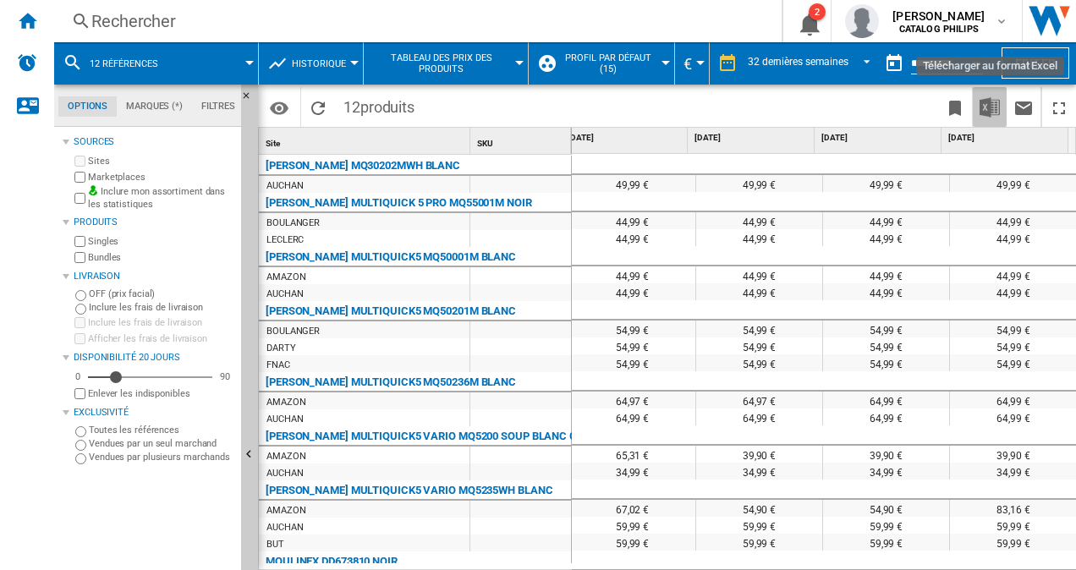
click at [997, 113] on img "Télécharger au format Excel" at bounding box center [990, 107] width 20 height 20
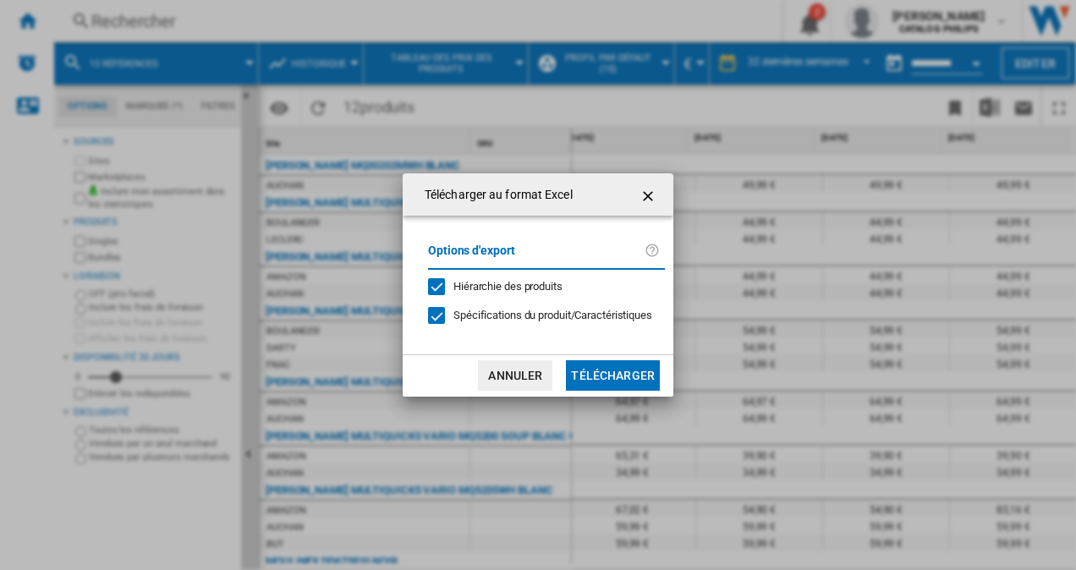
click at [602, 371] on button "Télécharger" at bounding box center [613, 375] width 94 height 30
